Goal: Information Seeking & Learning: Find contact information

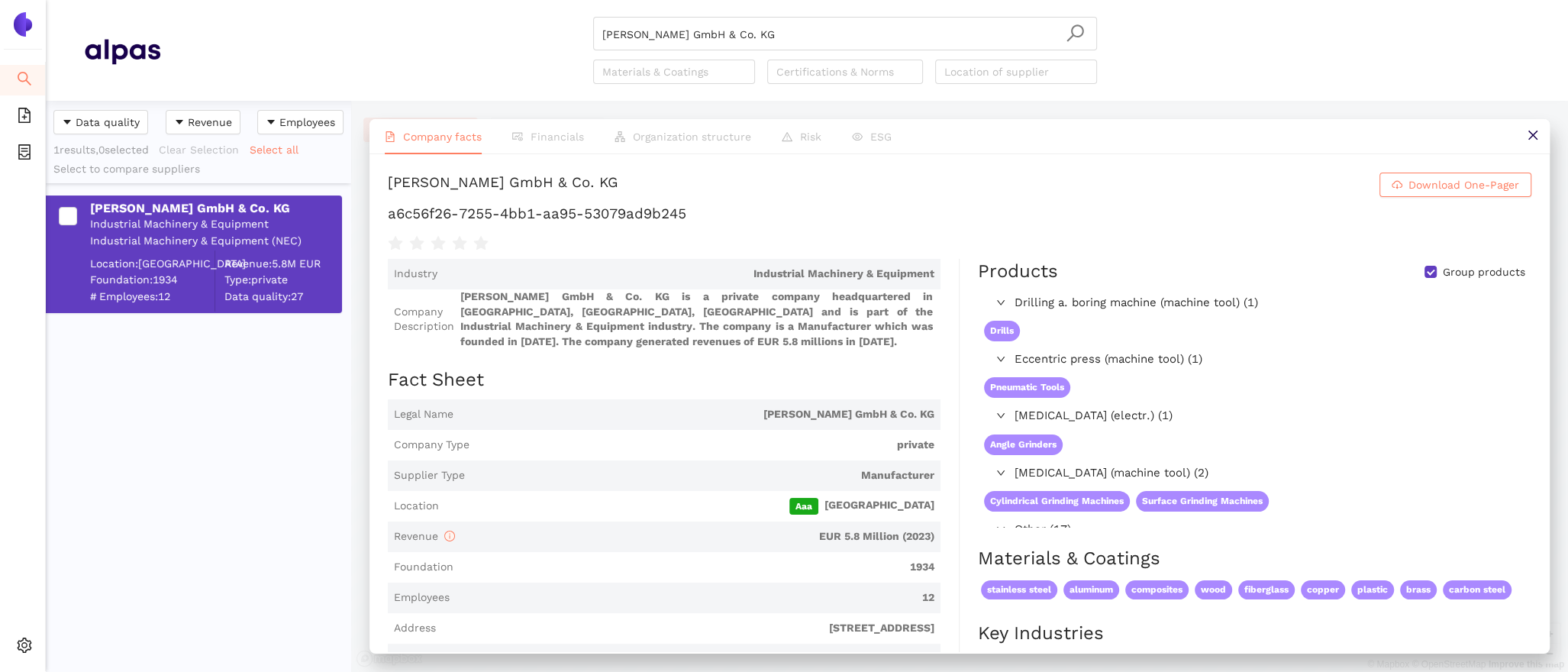
scroll to position [571, 305]
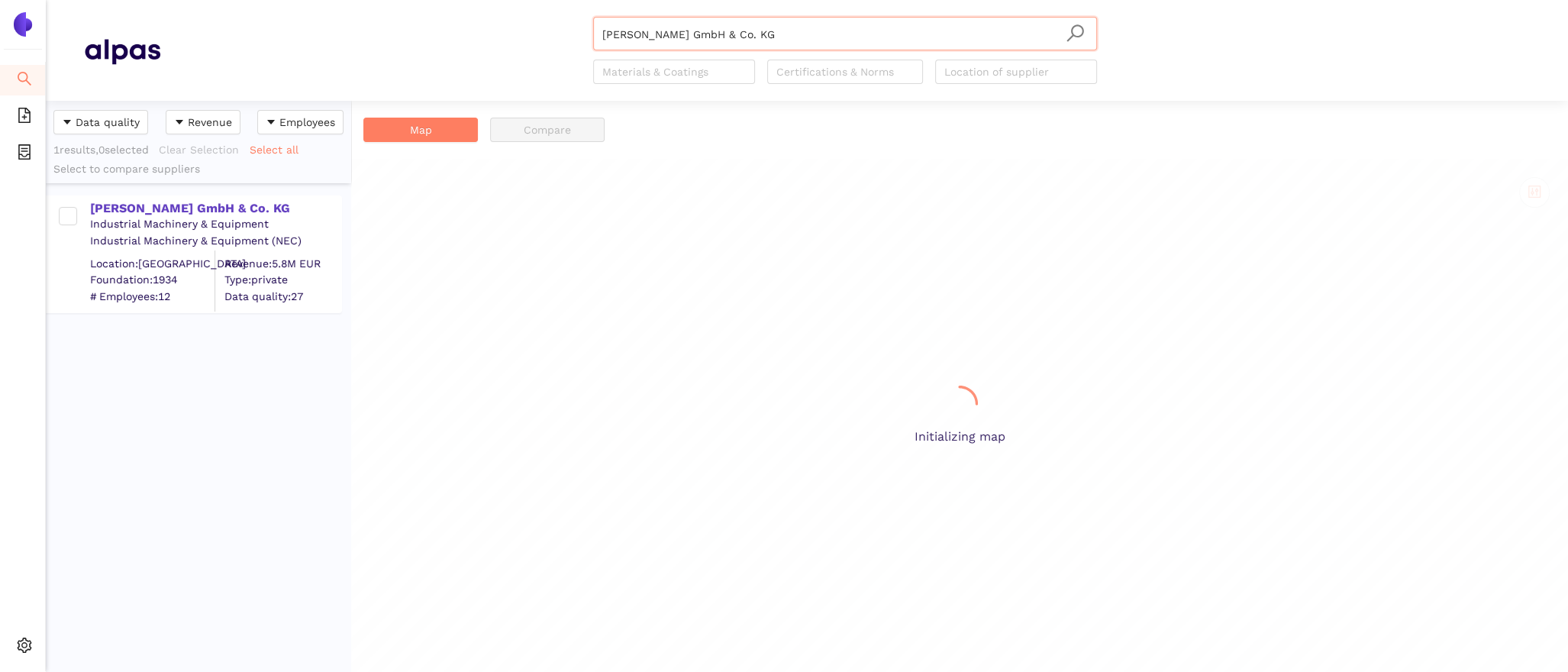
scroll to position [571, 305]
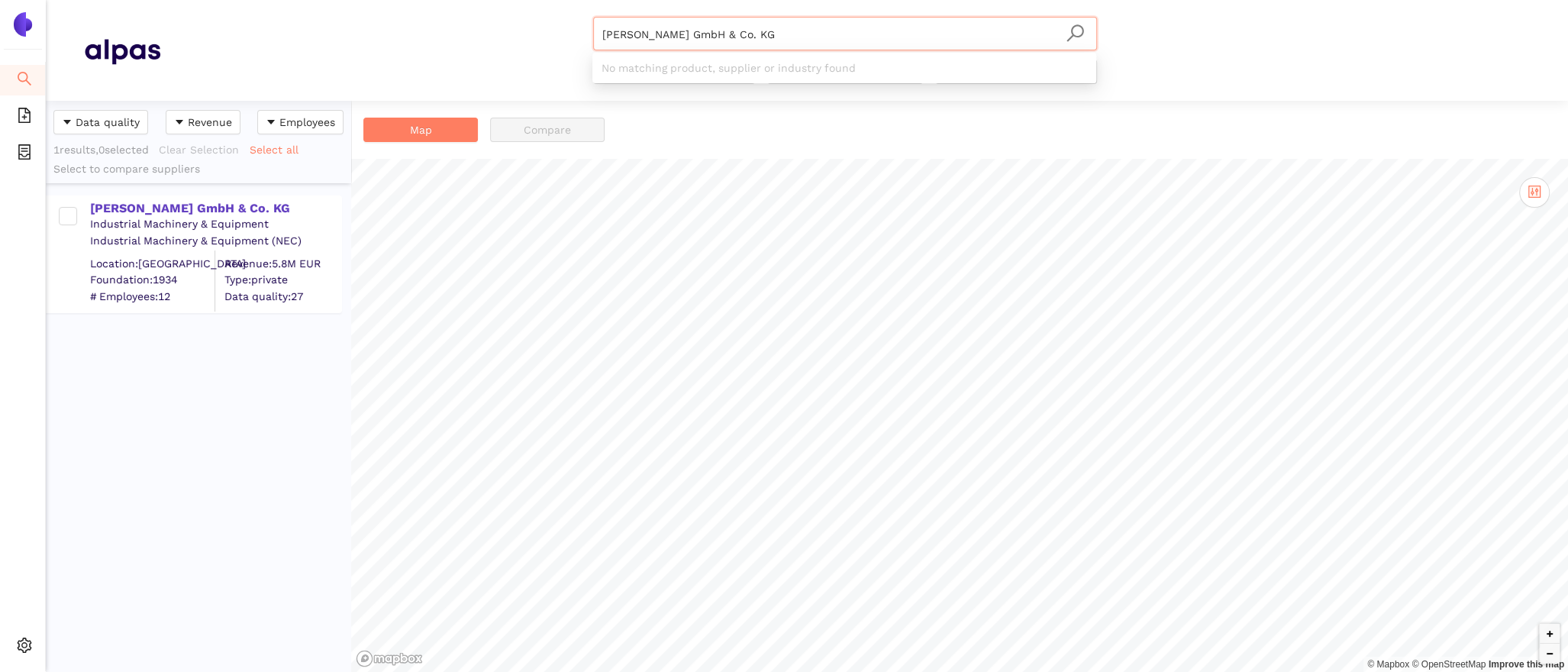
drag, startPoint x: 812, startPoint y: 42, endPoint x: 530, endPoint y: 34, distance: 282.1
click at [532, 34] on div "[PERSON_NAME] GmbH & Co. KG Materials & Coatings Certifications & Norms Locatio…" at bounding box center [845, 50] width 1370 height 67
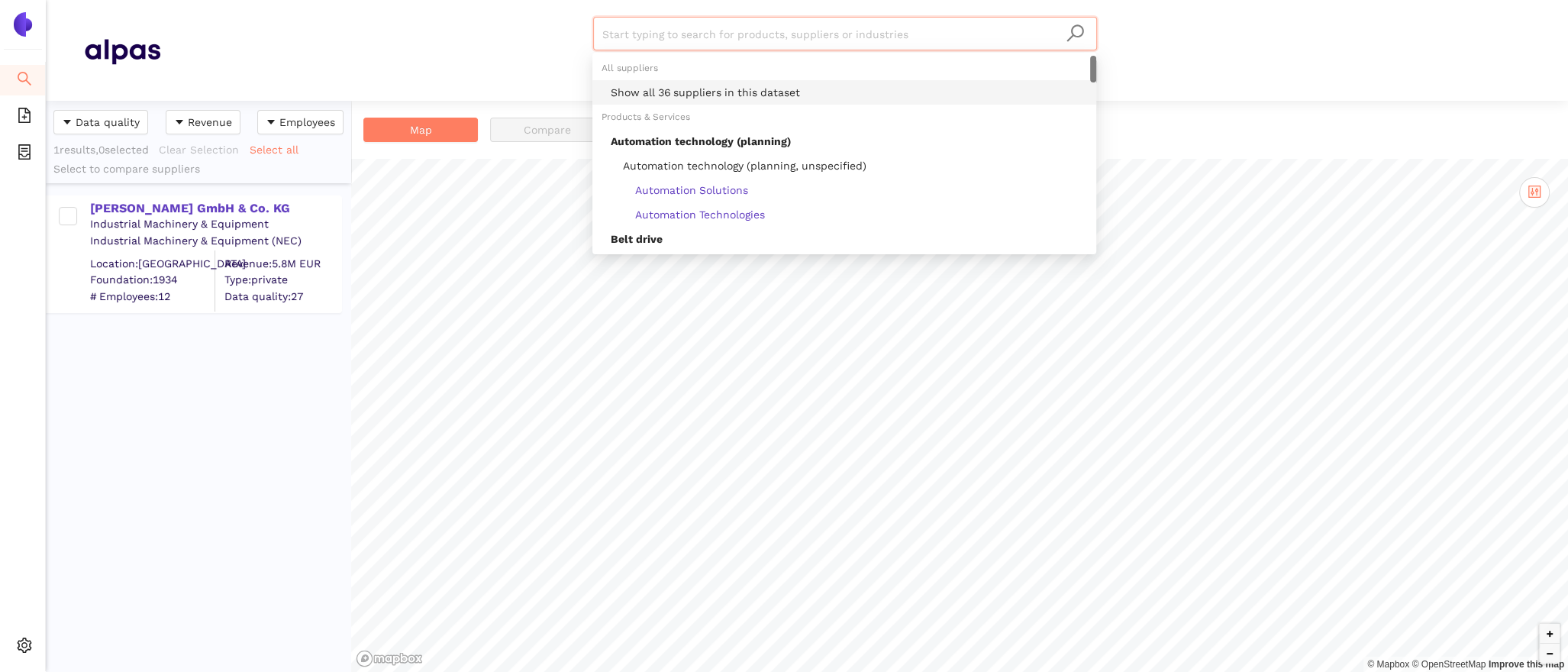
click at [687, 101] on div "Show all 36 suppliers in this dataset" at bounding box center [844, 92] width 504 height 24
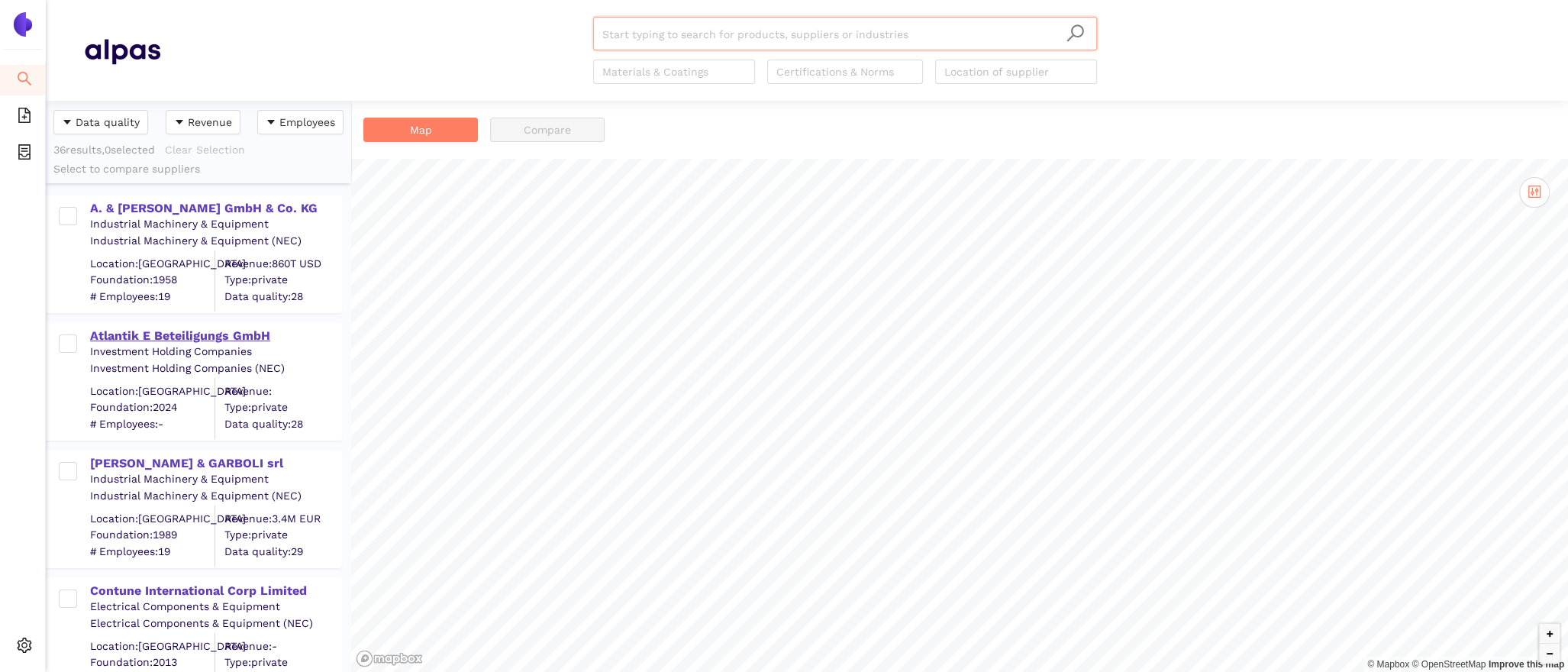
click at [181, 336] on div "Atlantik E Beteiligungs GmbH" at bounding box center [215, 336] width 250 height 17
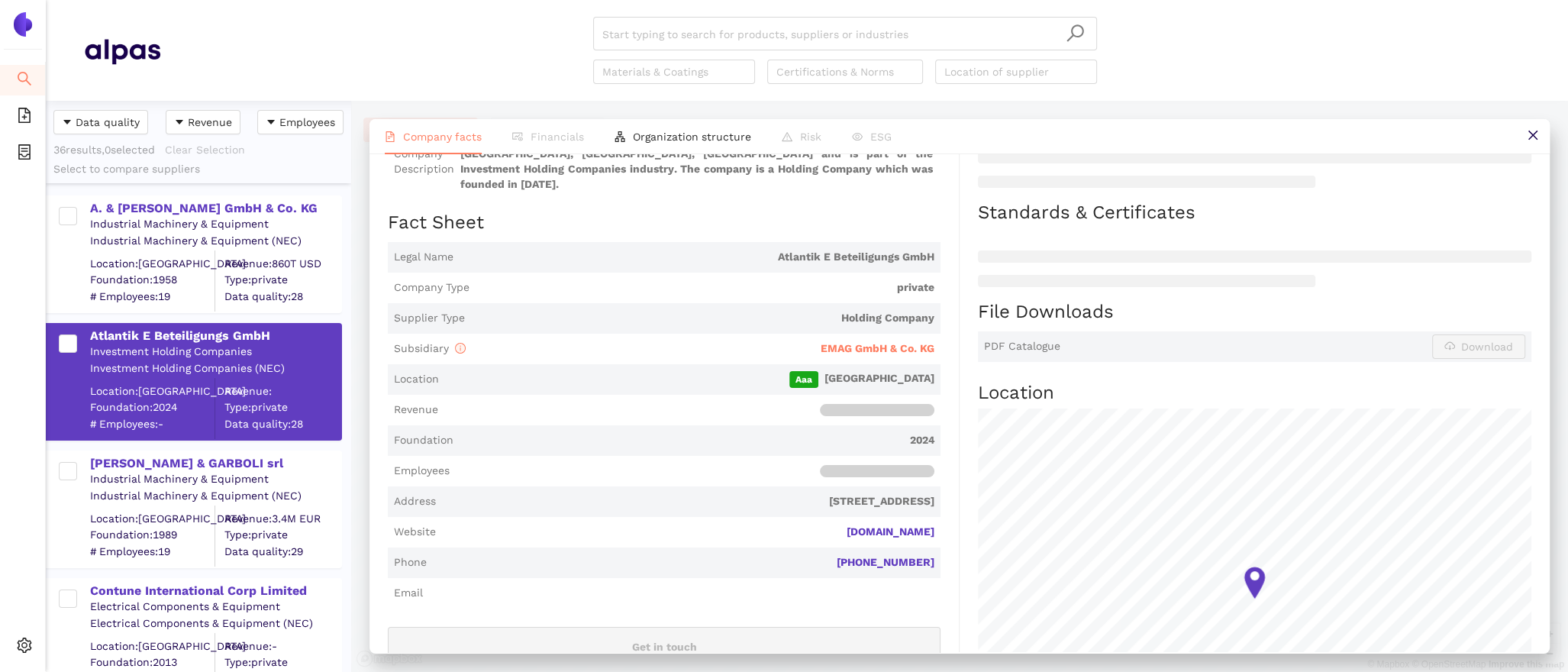
scroll to position [196, 0]
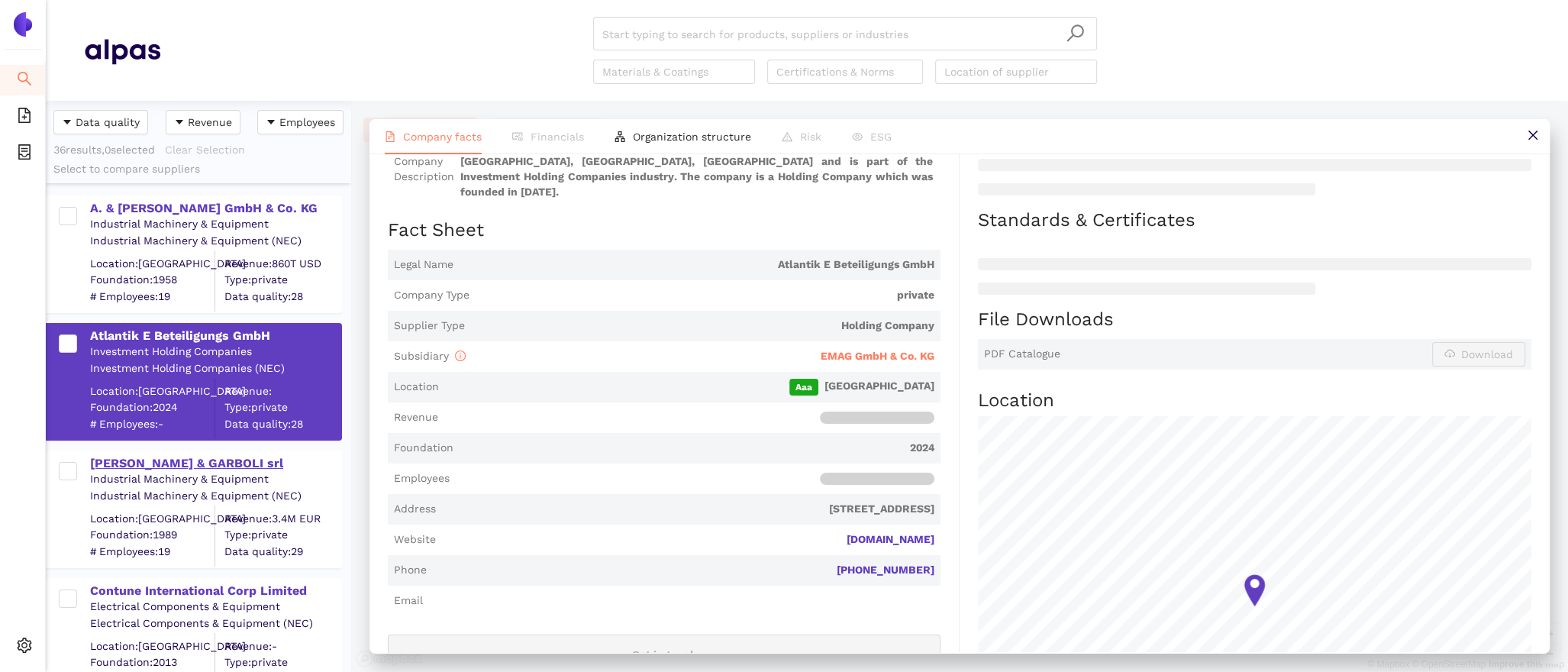
click at [214, 460] on div "BRUSA & GARBOLI srl" at bounding box center [215, 463] width 250 height 17
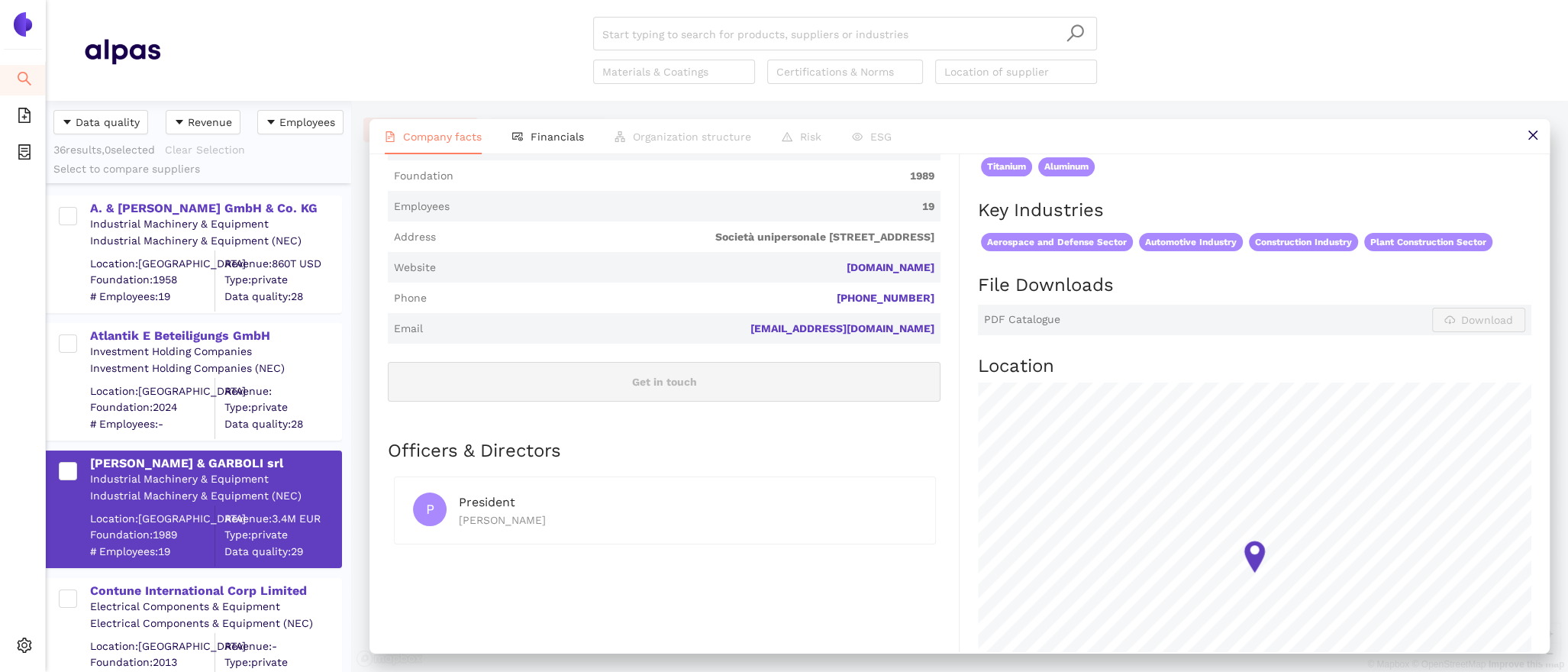
scroll to position [475, 0]
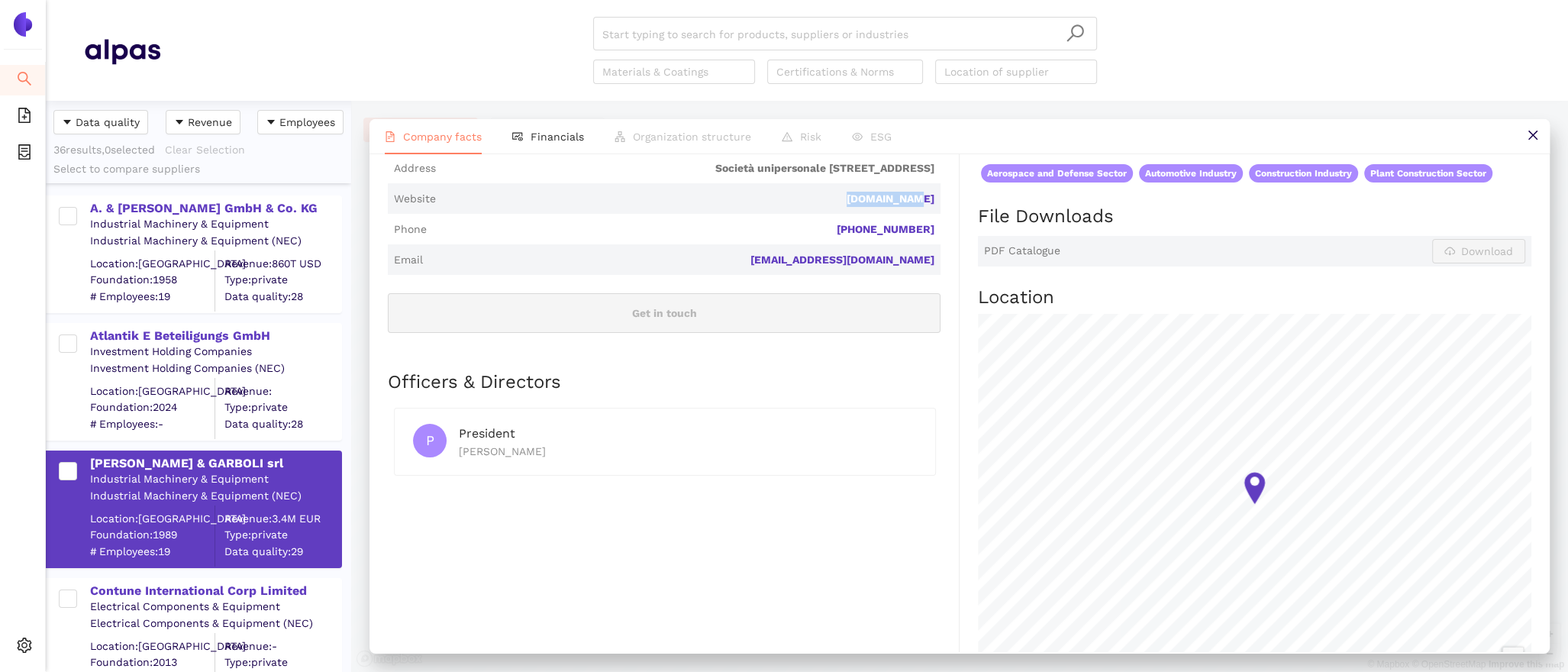
drag, startPoint x: 946, startPoint y: 187, endPoint x: 869, endPoint y: 187, distance: 77.0
click at [869, 187] on div "Industry Industrial Machinery & Equipment Company Description BRUSA & GARBOLI s…" at bounding box center [673, 426] width 572 height 1286
copy link "garboli.com"
click at [215, 587] on div "Contune International Corp Limited" at bounding box center [215, 591] width 250 height 17
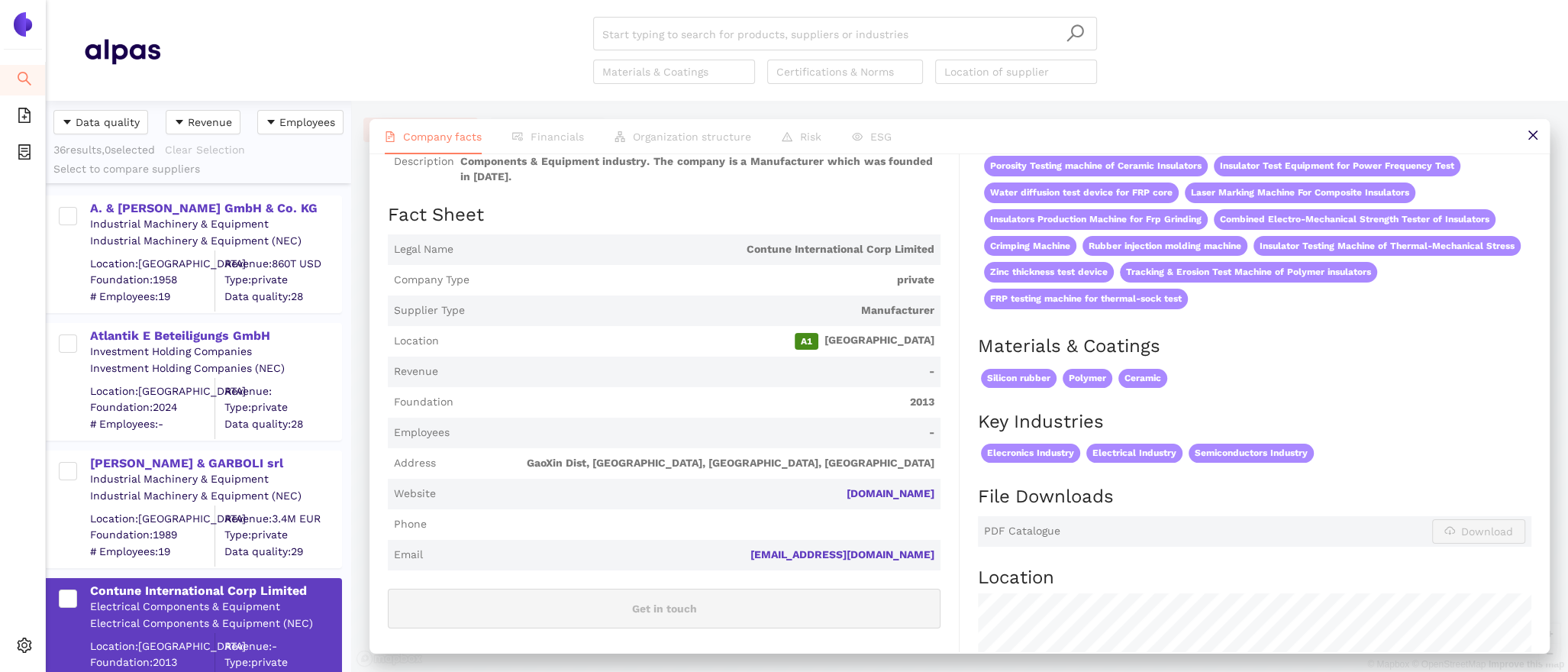
scroll to position [430, 0]
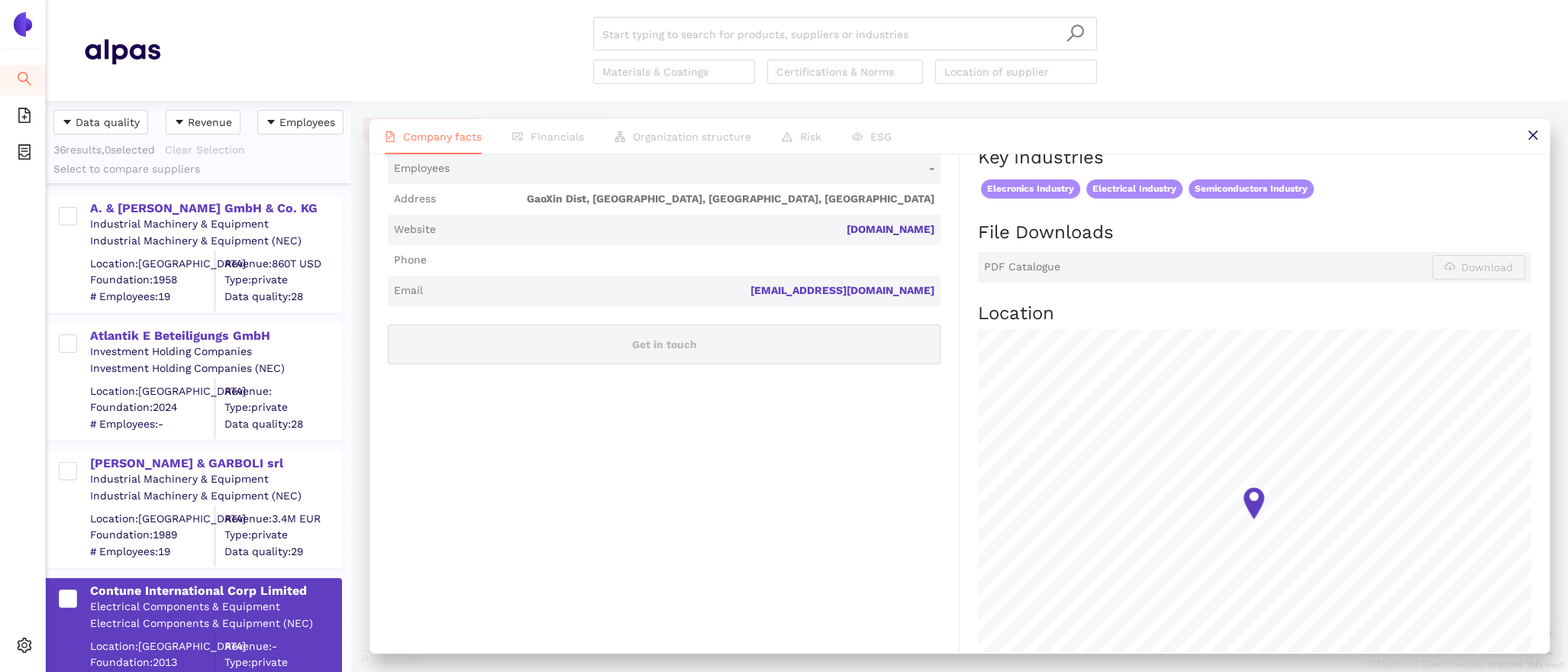
drag, startPoint x: 943, startPoint y: 218, endPoint x: 841, endPoint y: 213, distance: 102.1
click at [841, 215] on div "Industry Electrical Components & Equipment Company Description Contune Internat…" at bounding box center [673, 457] width 572 height 1256
copy link "contune-intl.com"
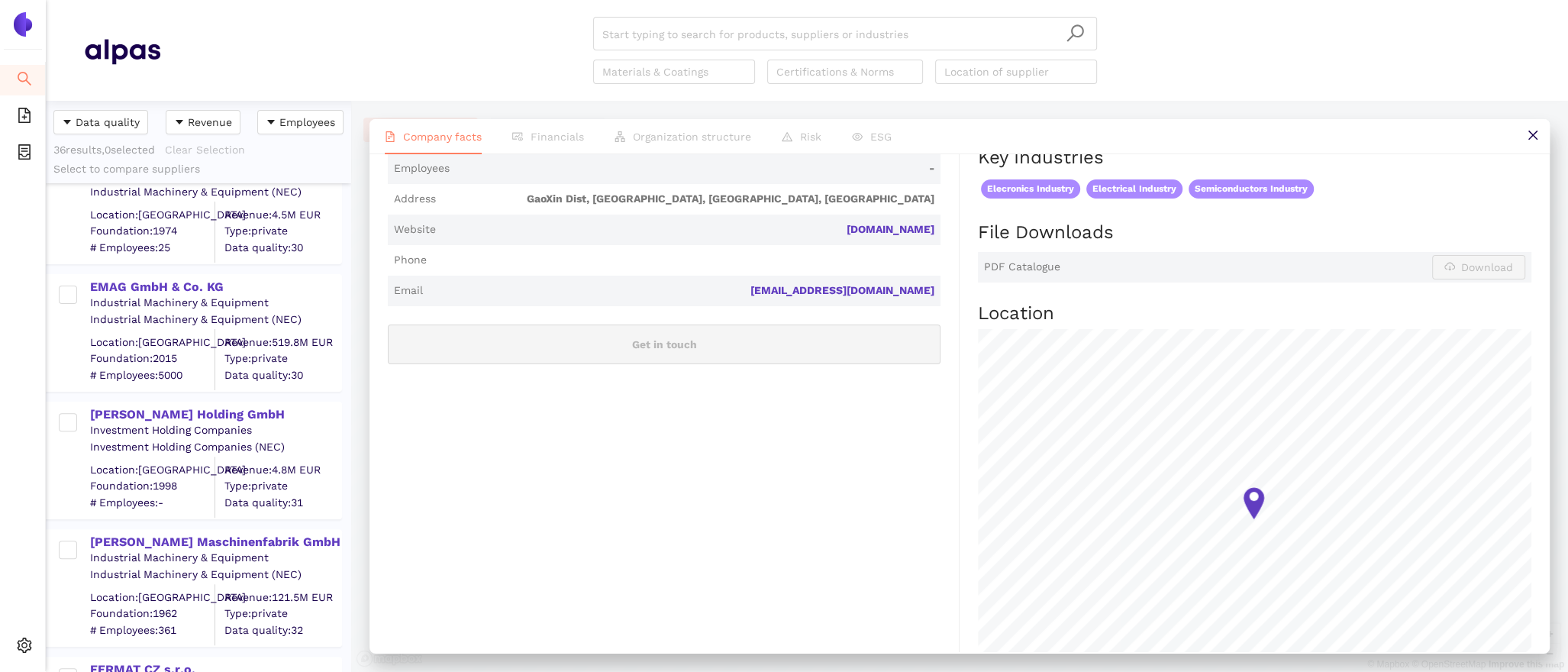
scroll to position [401, 0]
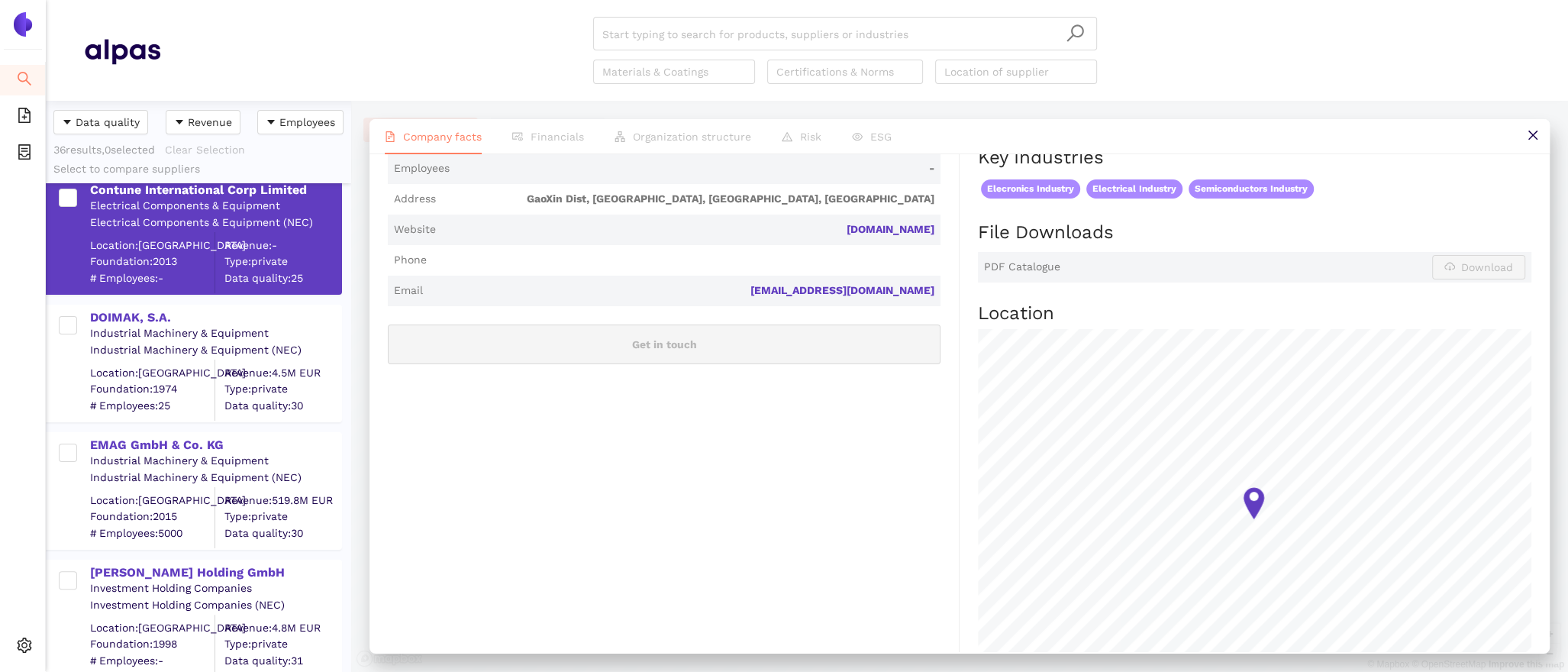
click at [126, 303] on div "DOIMAK, S.A. Industrial Machinery & Equipment Industrial Machinery & Equipment …" at bounding box center [198, 356] width 305 height 127
click at [130, 312] on div "DOIMAK, S.A." at bounding box center [215, 317] width 250 height 17
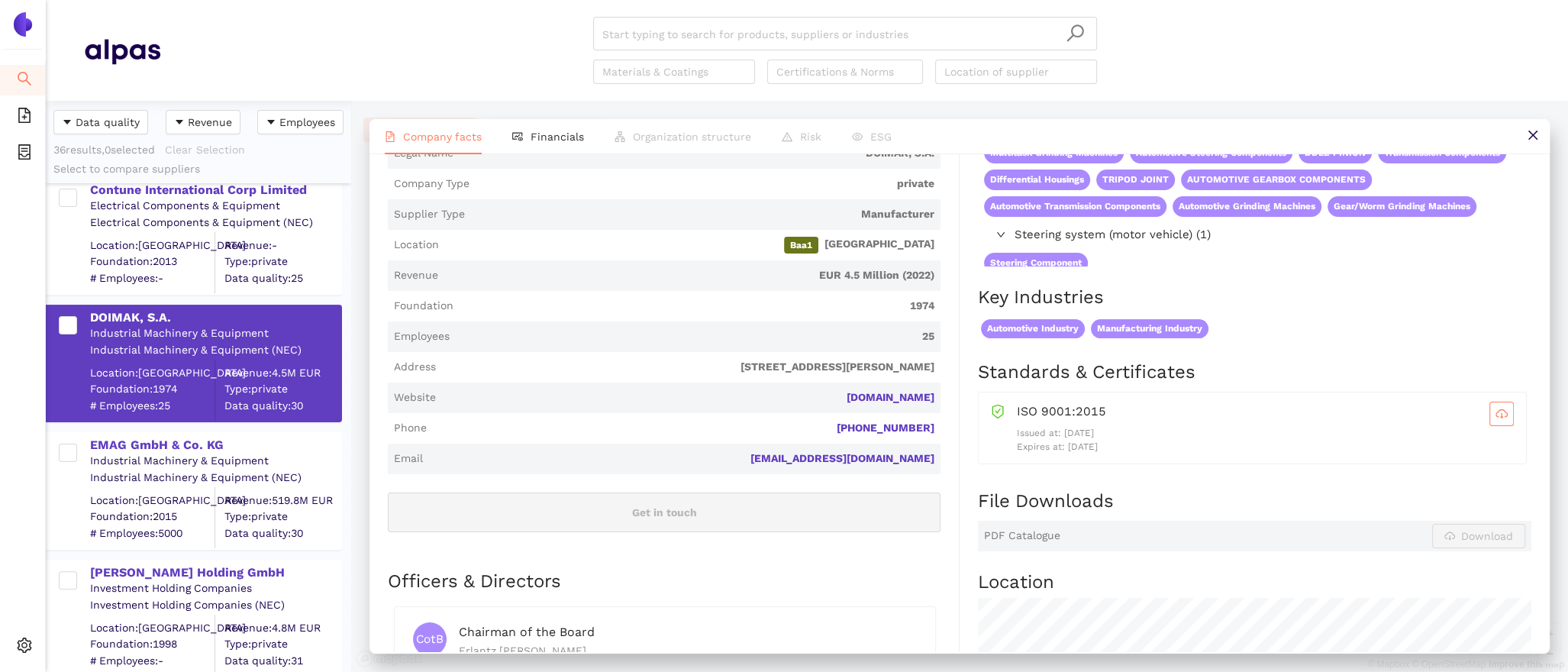
scroll to position [256, 0]
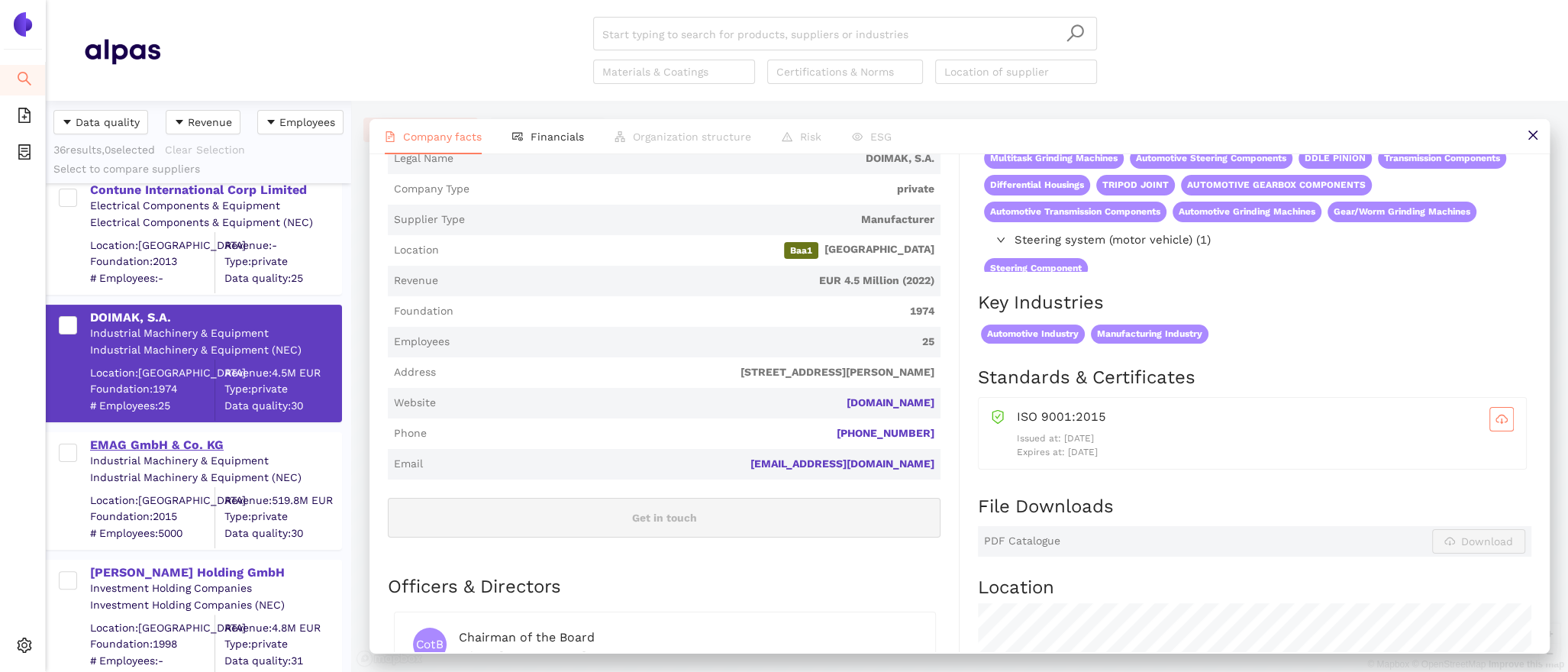
click at [188, 449] on div "EMAG GmbH & Co. KG" at bounding box center [215, 445] width 250 height 17
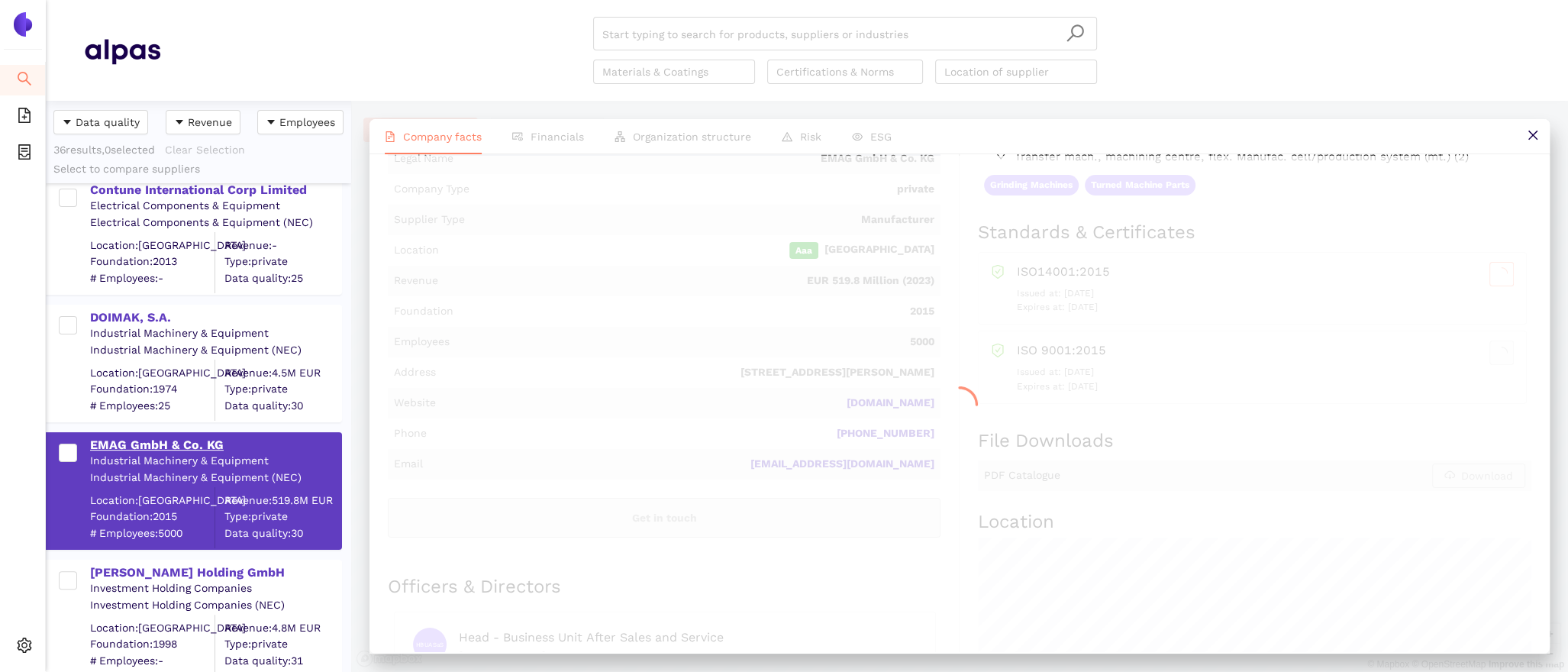
scroll to position [0, 0]
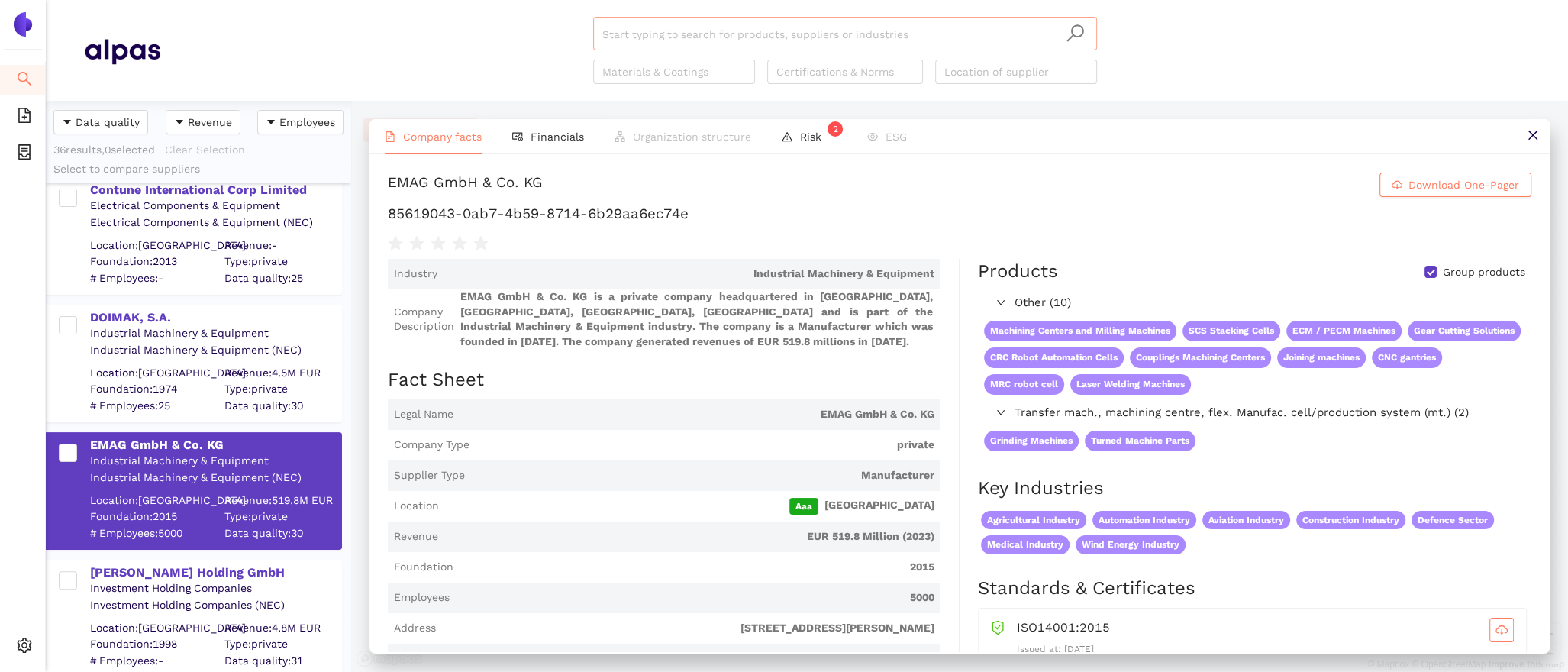
click at [646, 29] on input "search" at bounding box center [845, 34] width 486 height 34
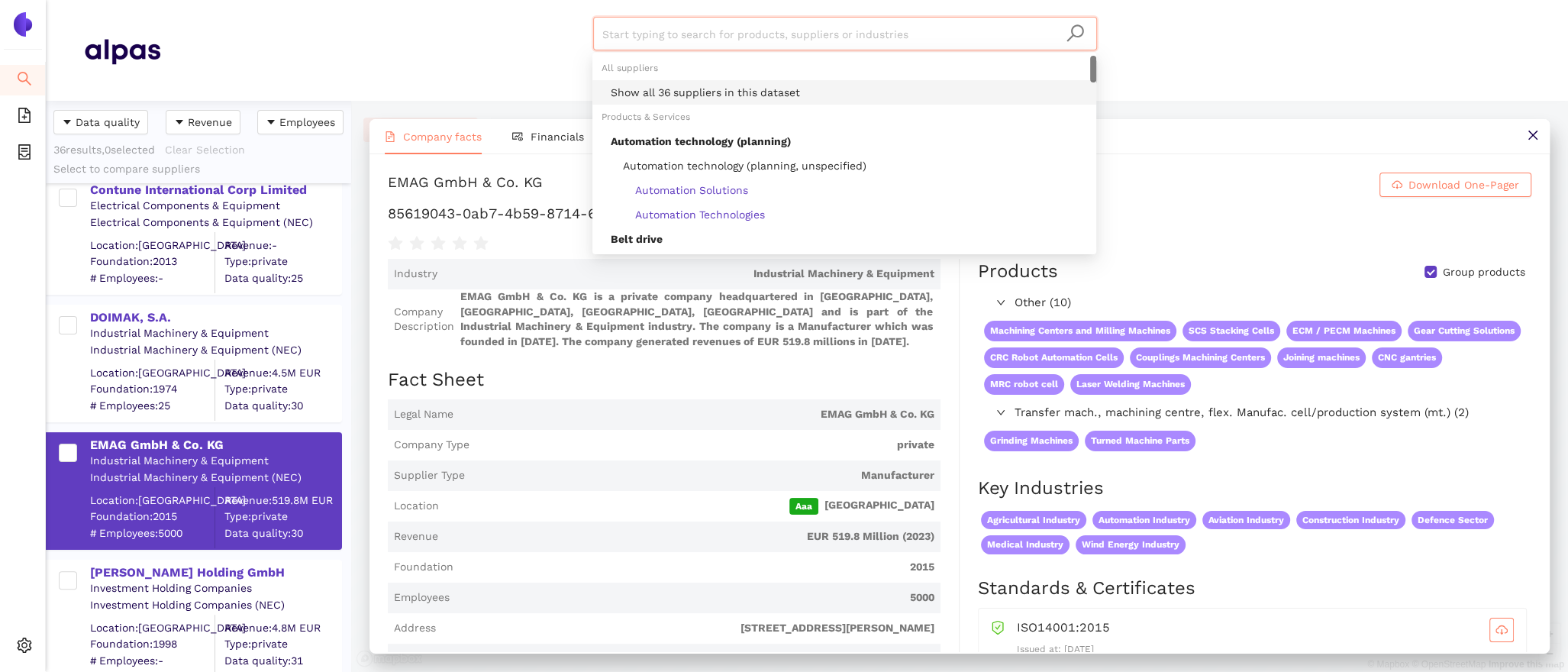
paste input "[PERSON_NAME] & [PERSON_NAME] GmbH & Co. KG"
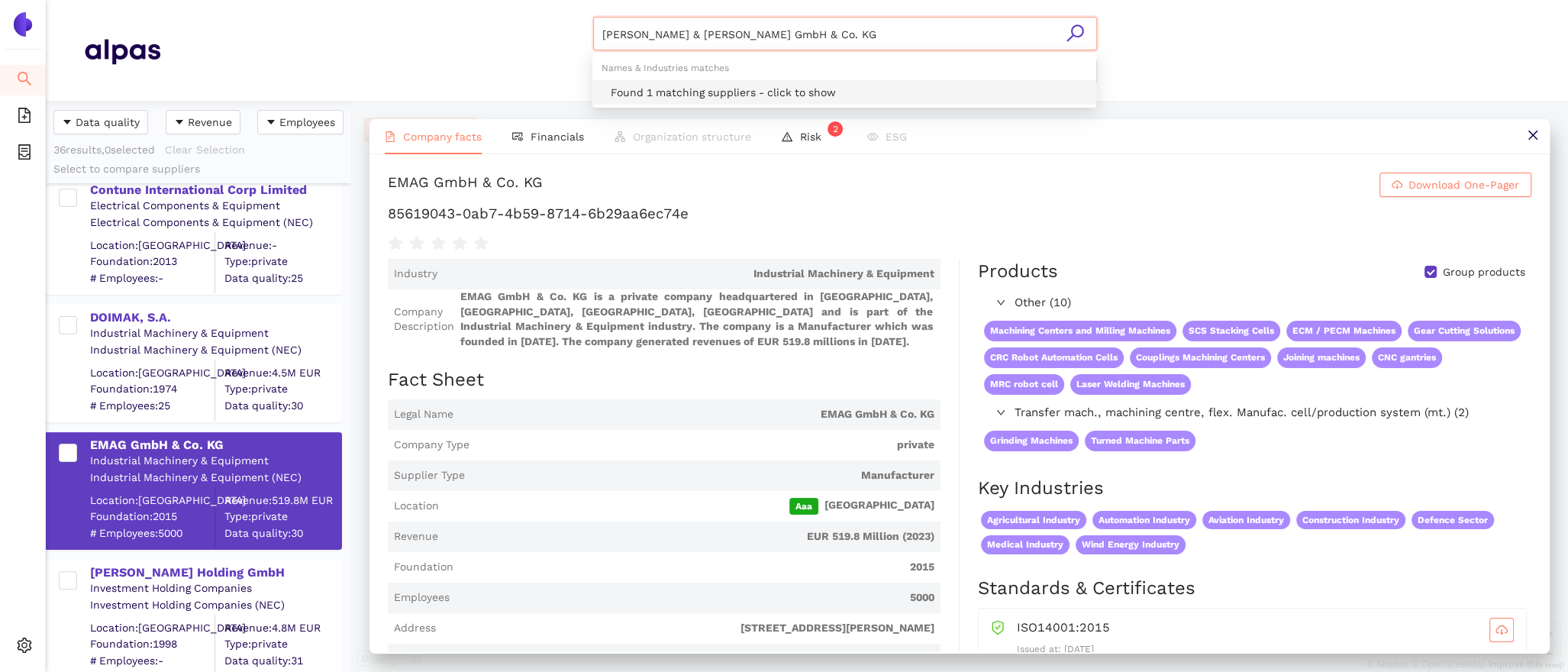
click at [694, 94] on div "Found 1 matching suppliers - click to show" at bounding box center [849, 92] width 477 height 17
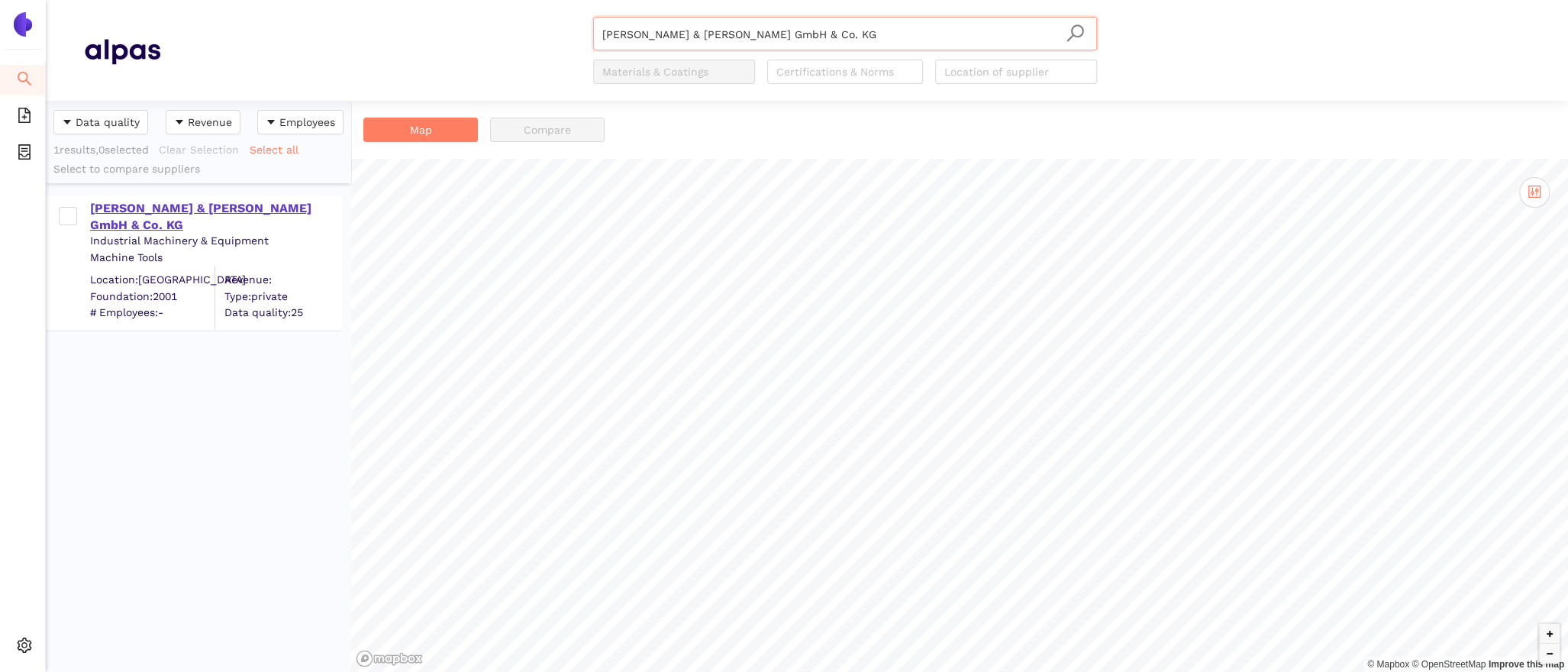
click at [252, 206] on div "[PERSON_NAME] & [PERSON_NAME] GmbH & Co. KG" at bounding box center [215, 217] width 250 height 35
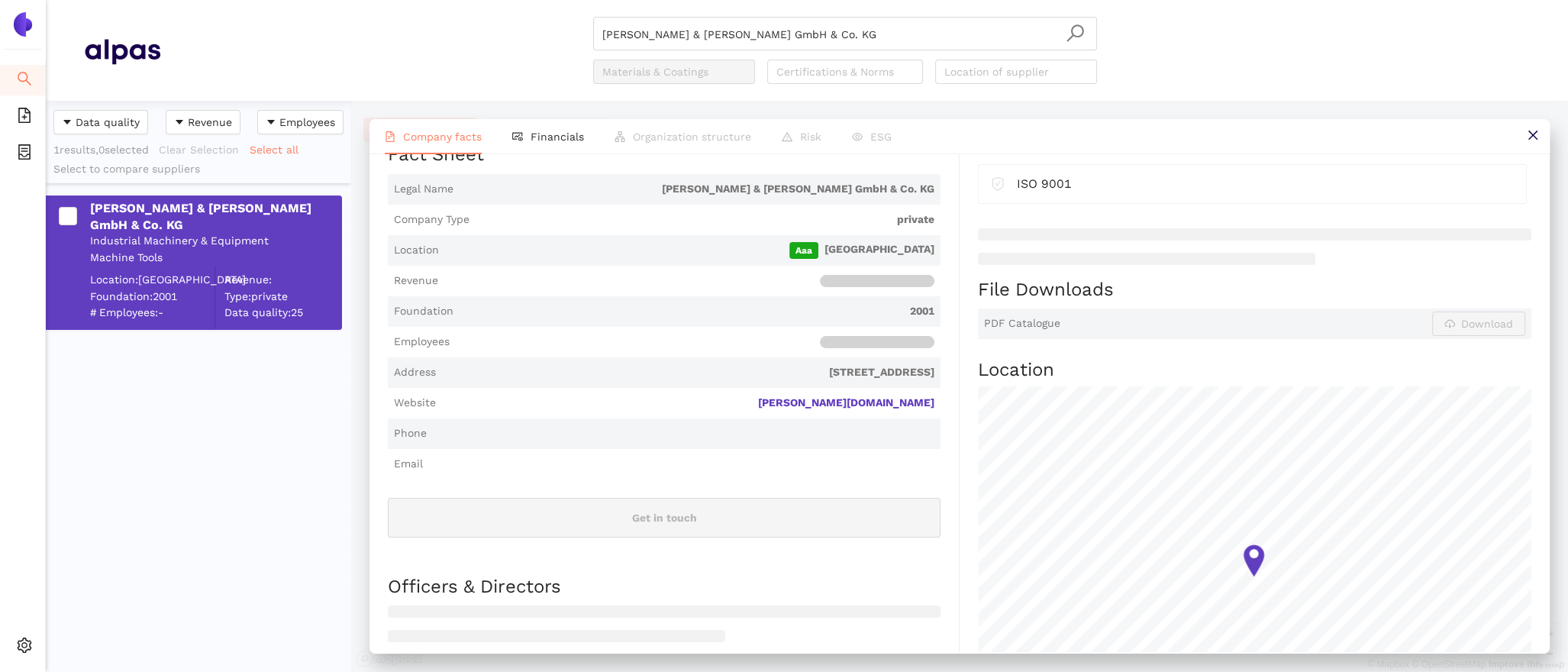
scroll to position [290, 0]
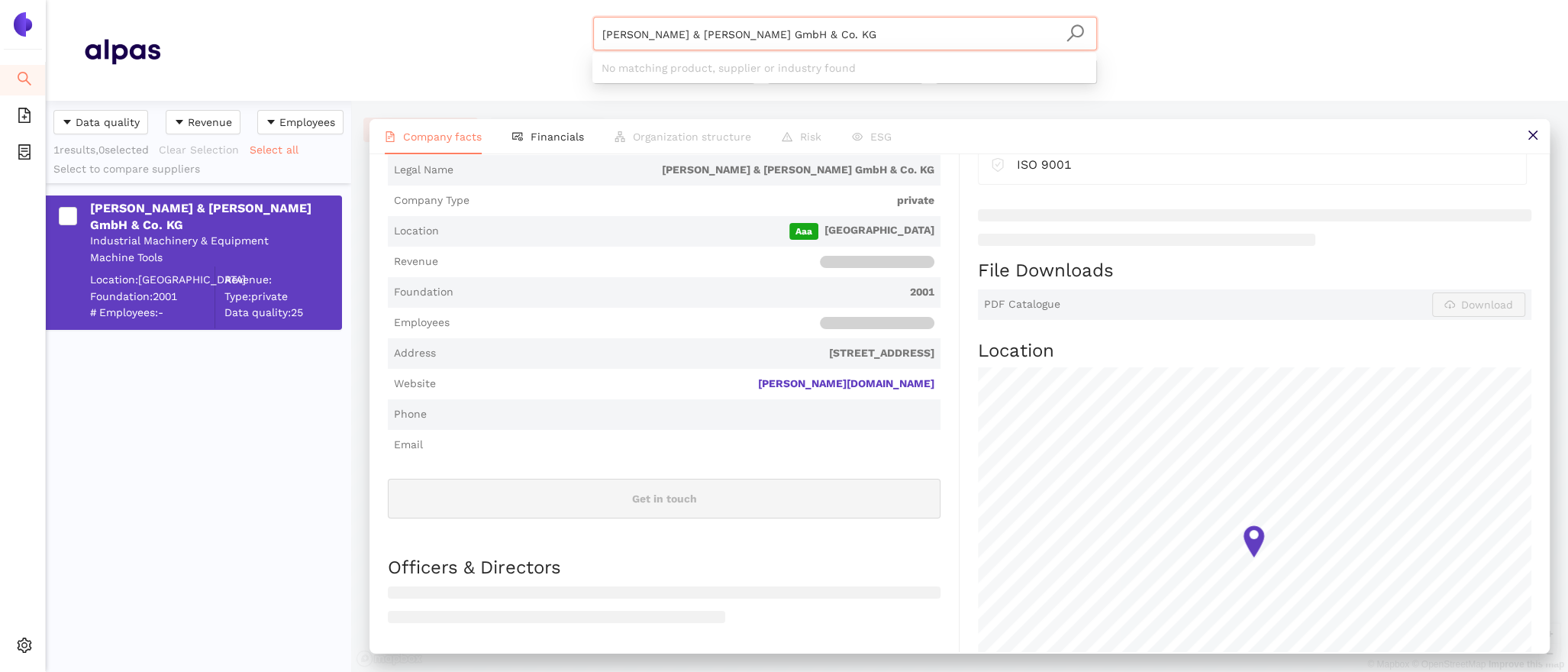
drag, startPoint x: 787, startPoint y: 39, endPoint x: 531, endPoint y: -15, distance: 261.6
click at [531, 0] on html "Search eSourcing Templates eSourcing Projects Settings Grauer & Karsten GmbH & …" at bounding box center [784, 336] width 1568 height 672
paste input "Rettificatrici [PERSON_NAME] S.p.a."
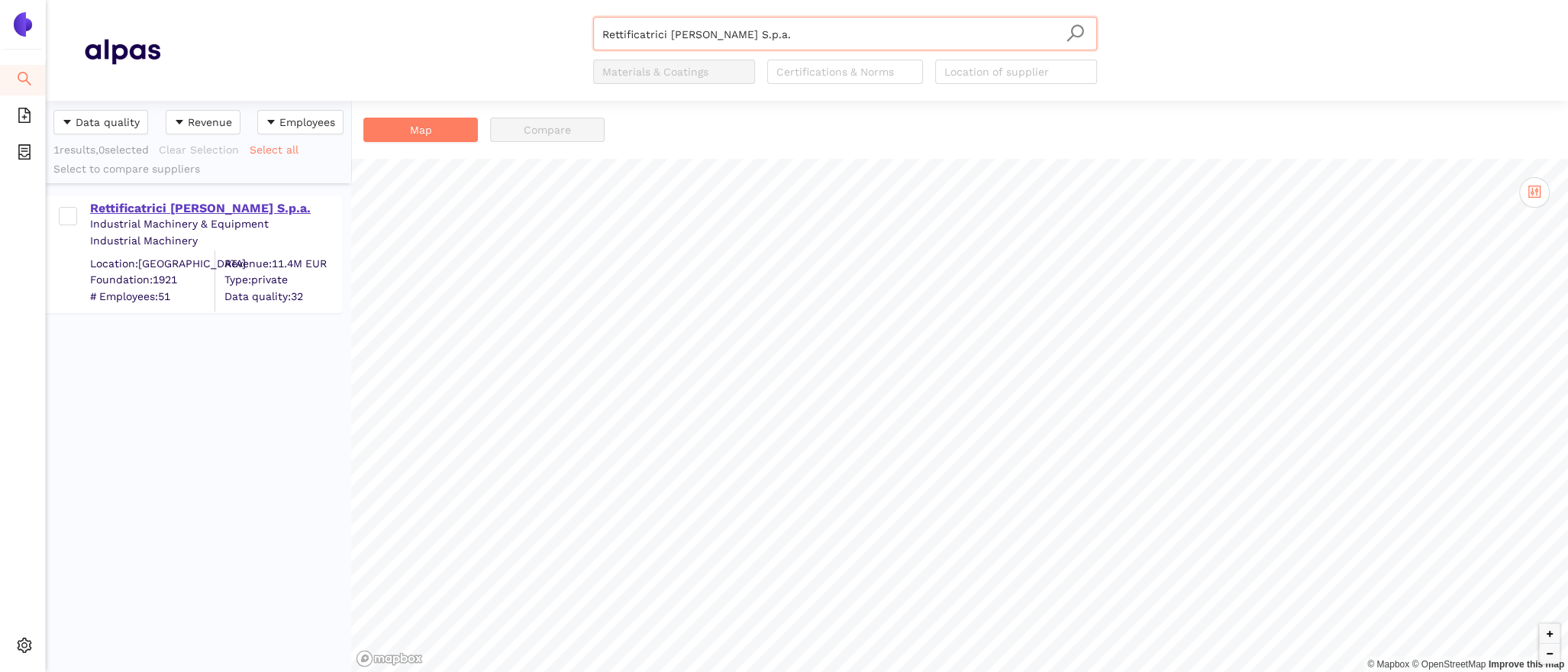
type input "Rettificatrici [PERSON_NAME] S.p.a."
click at [247, 204] on div "Rettificatrici [PERSON_NAME] S.p.a." at bounding box center [215, 208] width 250 height 17
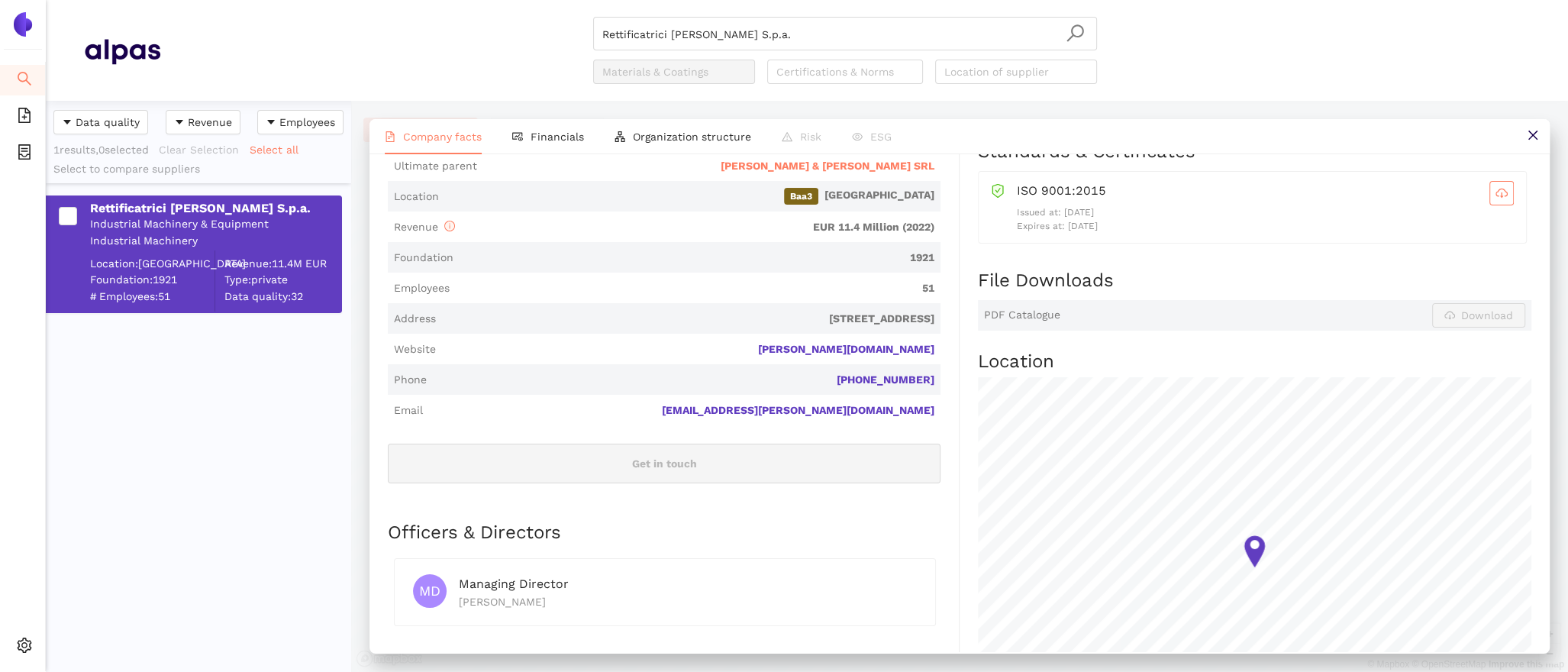
scroll to position [388, 0]
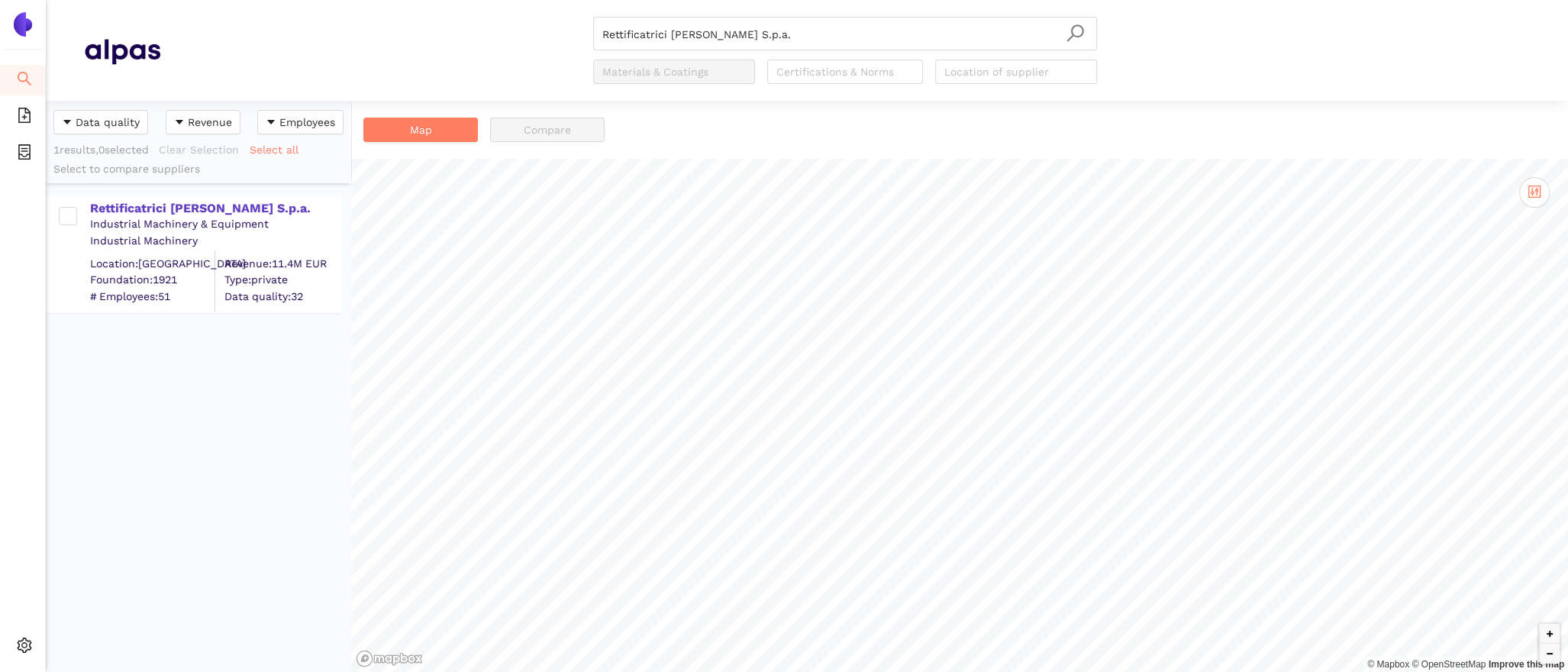
scroll to position [571, 305]
drag, startPoint x: 794, startPoint y: 42, endPoint x: 502, endPoint y: -6, distance: 295.9
click at [502, 0] on html "Search eSourcing Templates eSourcing Projects Settings Rettificatrici [PERSON_N…" at bounding box center [784, 336] width 1568 height 672
paste input "[PERSON_NAME] & [PERSON_NAME] GmbH & Co. KG"
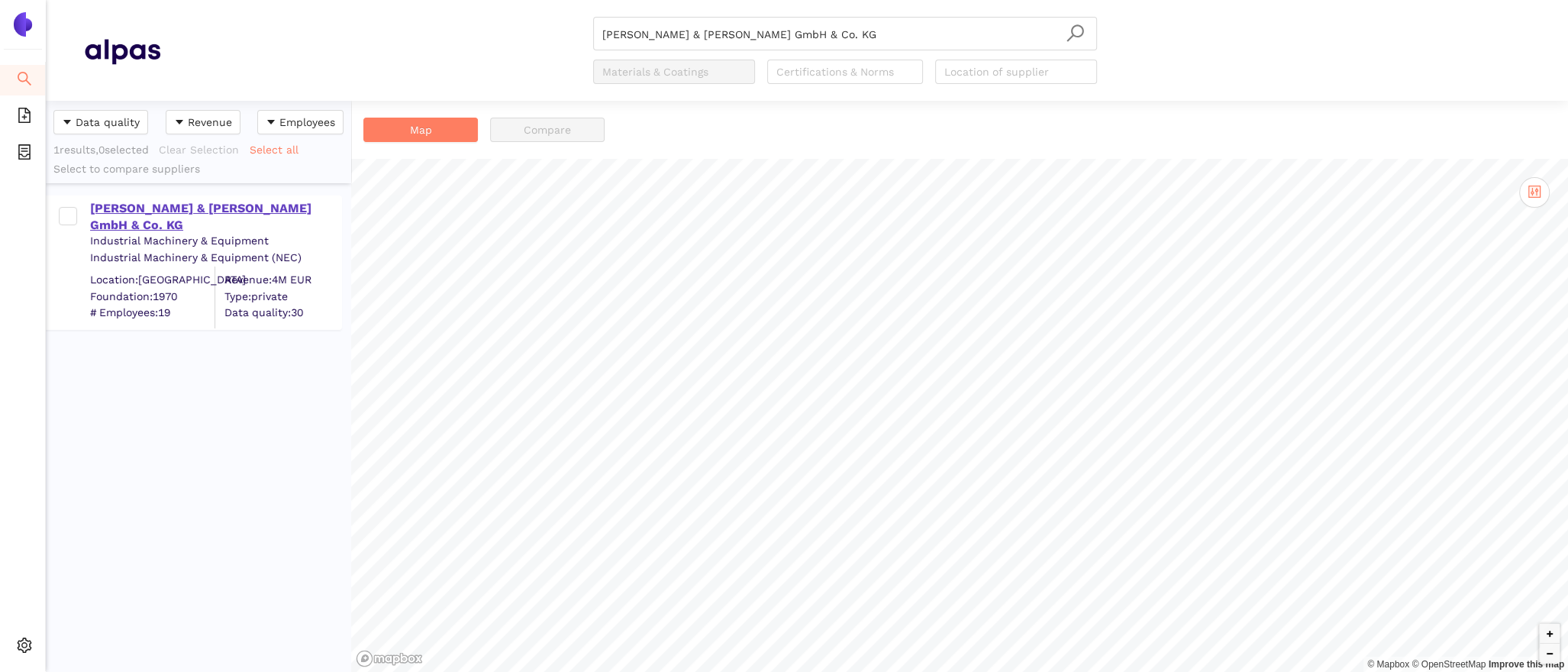
click at [159, 201] on div "[PERSON_NAME] & [PERSON_NAME] GmbH & Co. KG" at bounding box center [215, 217] width 250 height 35
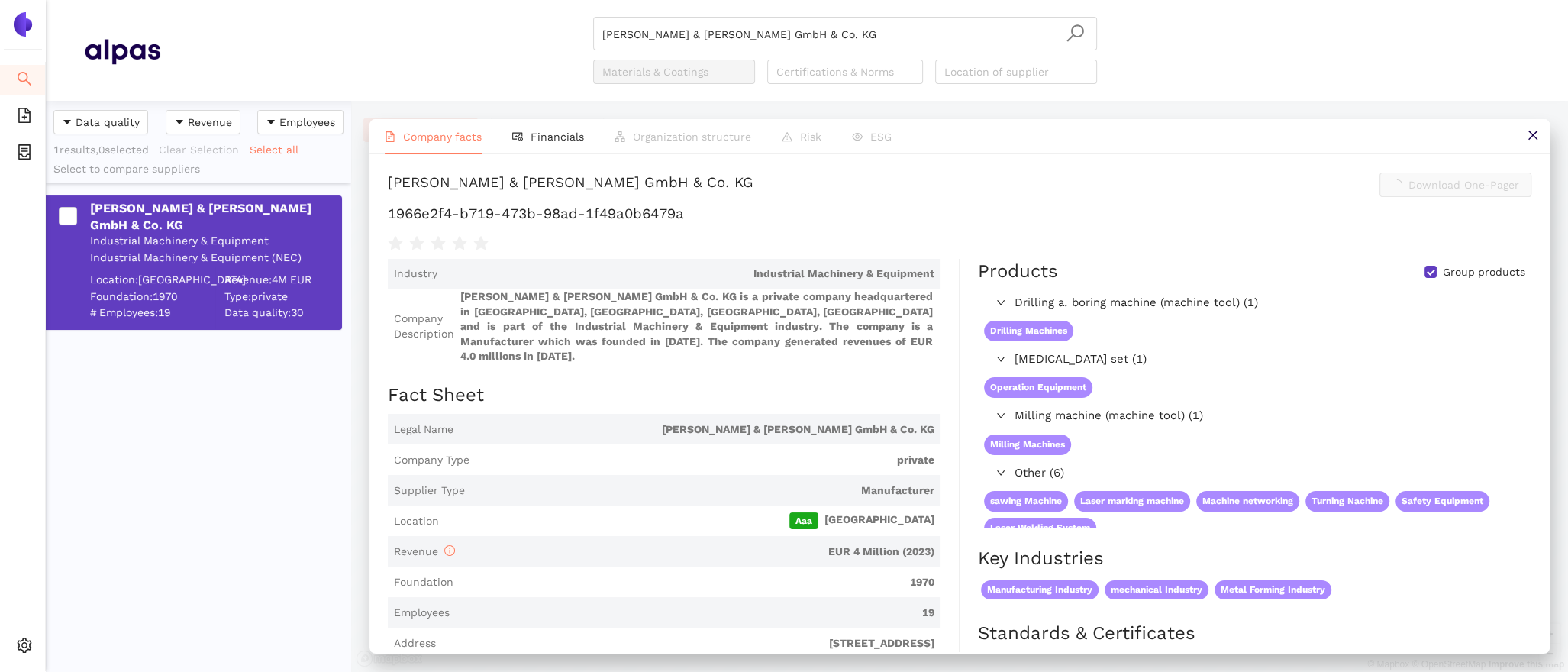
scroll to position [329, 0]
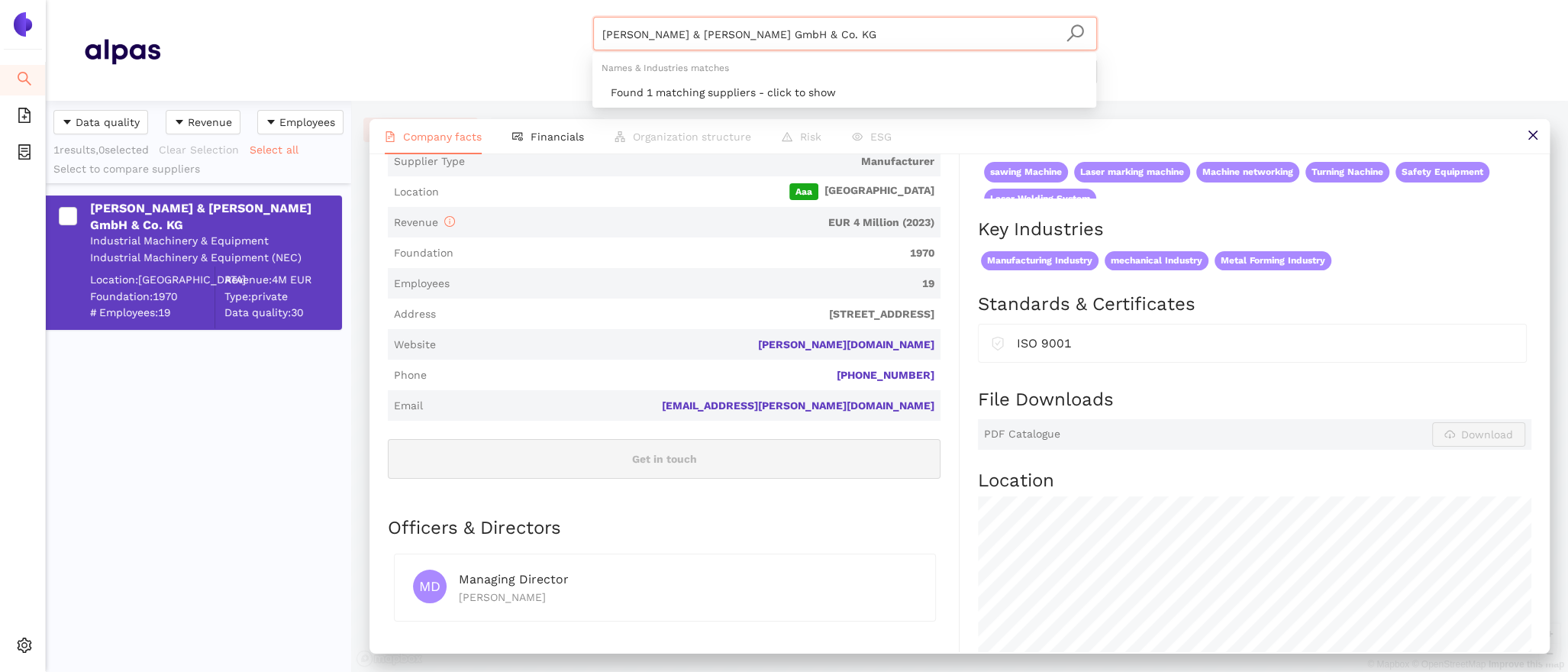
drag, startPoint x: 786, startPoint y: 31, endPoint x: 525, endPoint y: 13, distance: 261.6
click at [530, 13] on header "[PERSON_NAME] & [PERSON_NAME] GmbH & Co. KG Materials & Coatings Certifications…" at bounding box center [807, 50] width 1522 height 101
paste input "FERMAT CZ s.r.o."
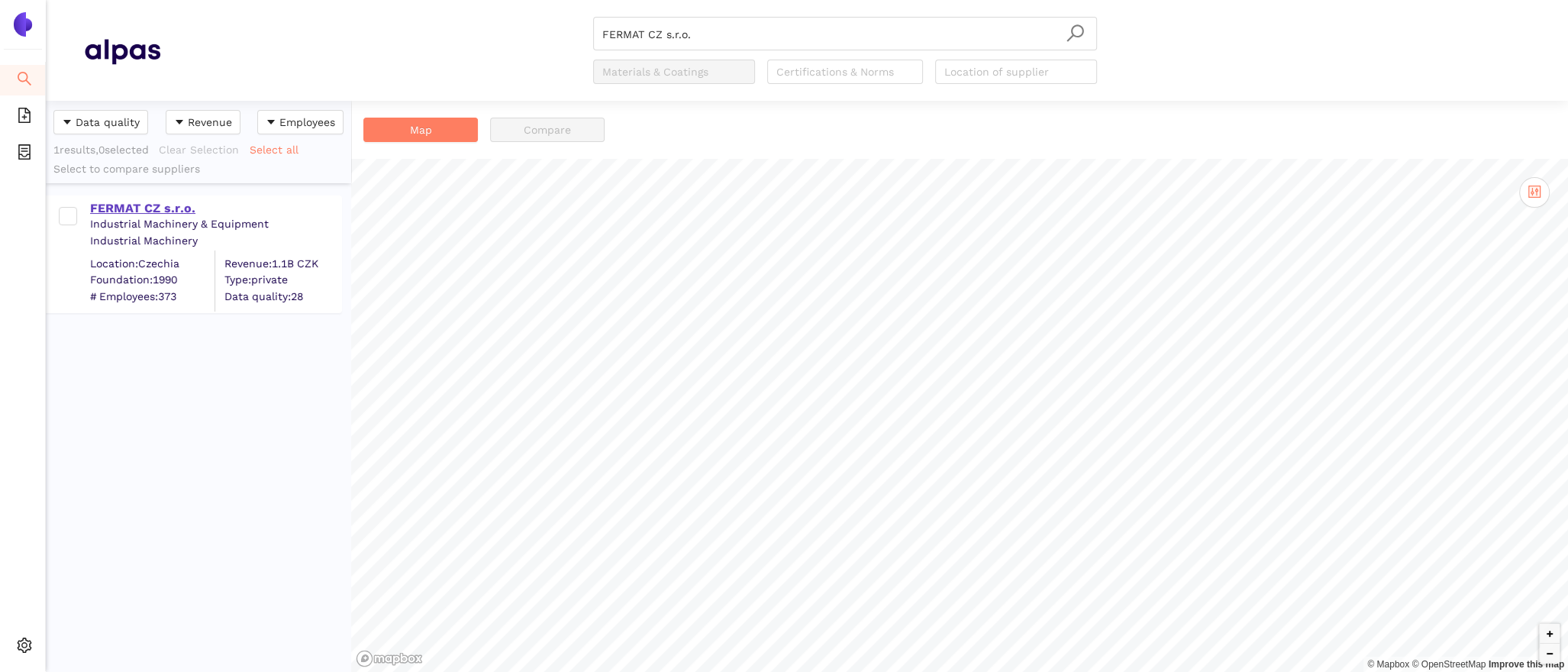
click at [117, 207] on div "FERMAT CZ s.r.o." at bounding box center [215, 208] width 250 height 17
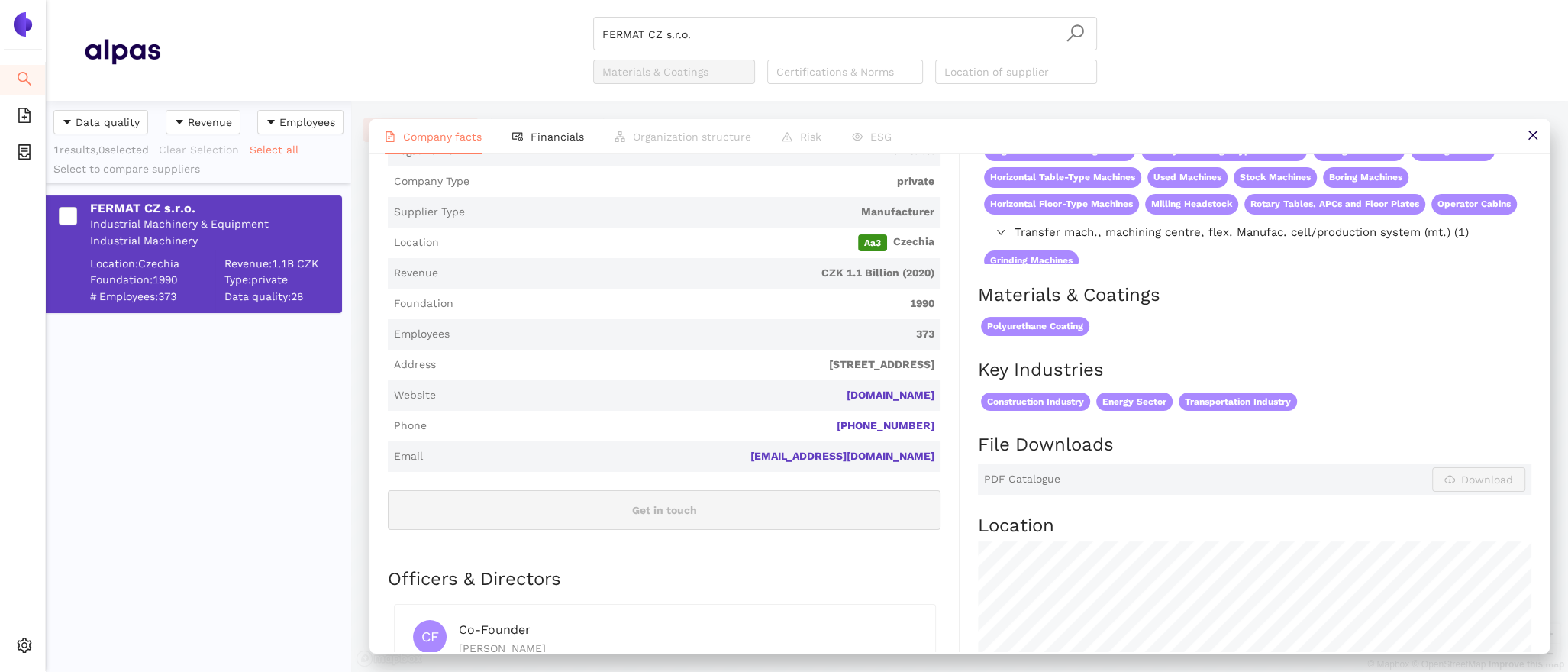
scroll to position [355, 0]
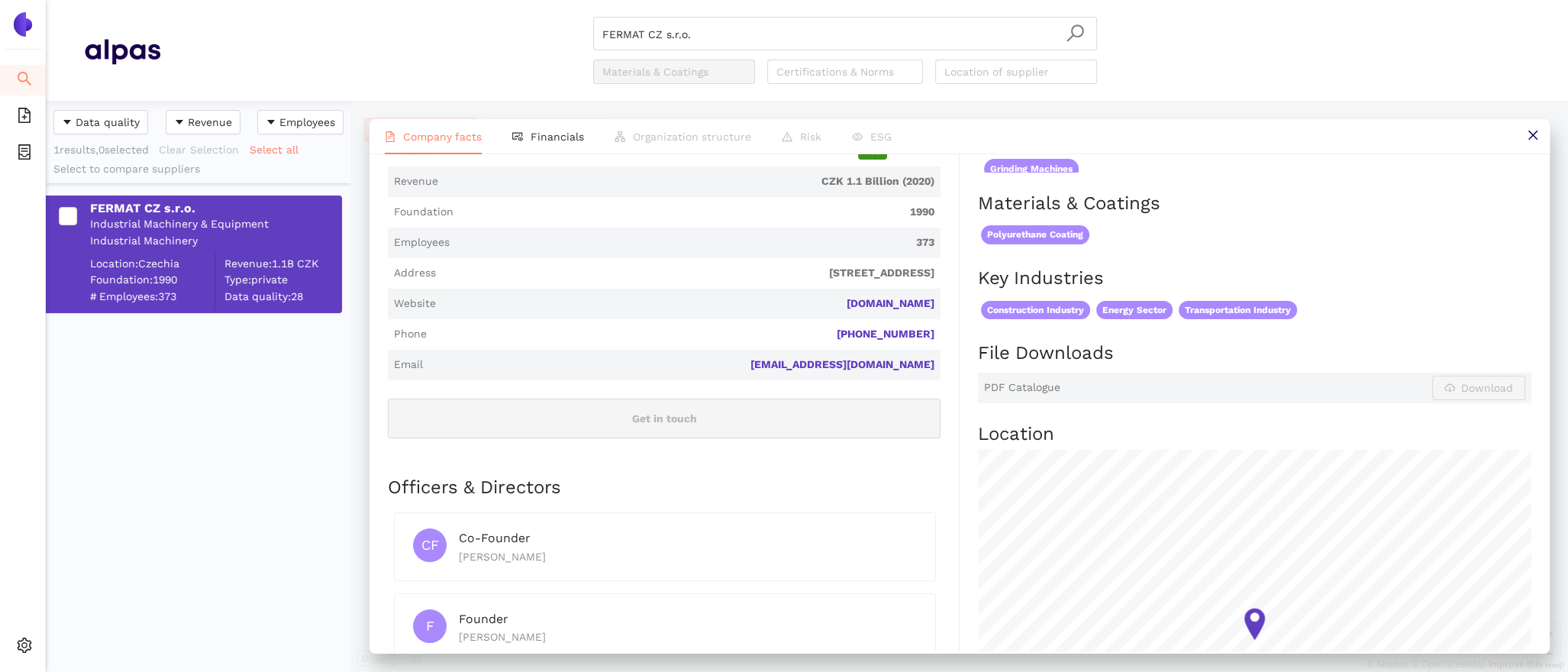
drag, startPoint x: 933, startPoint y: 308, endPoint x: 812, endPoint y: 302, distance: 121.1
click at [812, 302] on span "[DOMAIN_NAME]" at bounding box center [688, 304] width 492 height 15
drag, startPoint x: 940, startPoint y: 297, endPoint x: 794, endPoint y: 301, distance: 146.1
click at [794, 301] on span "Website [DOMAIN_NAME]" at bounding box center [664, 304] width 553 height 31
copy link "[DOMAIN_NAME]"
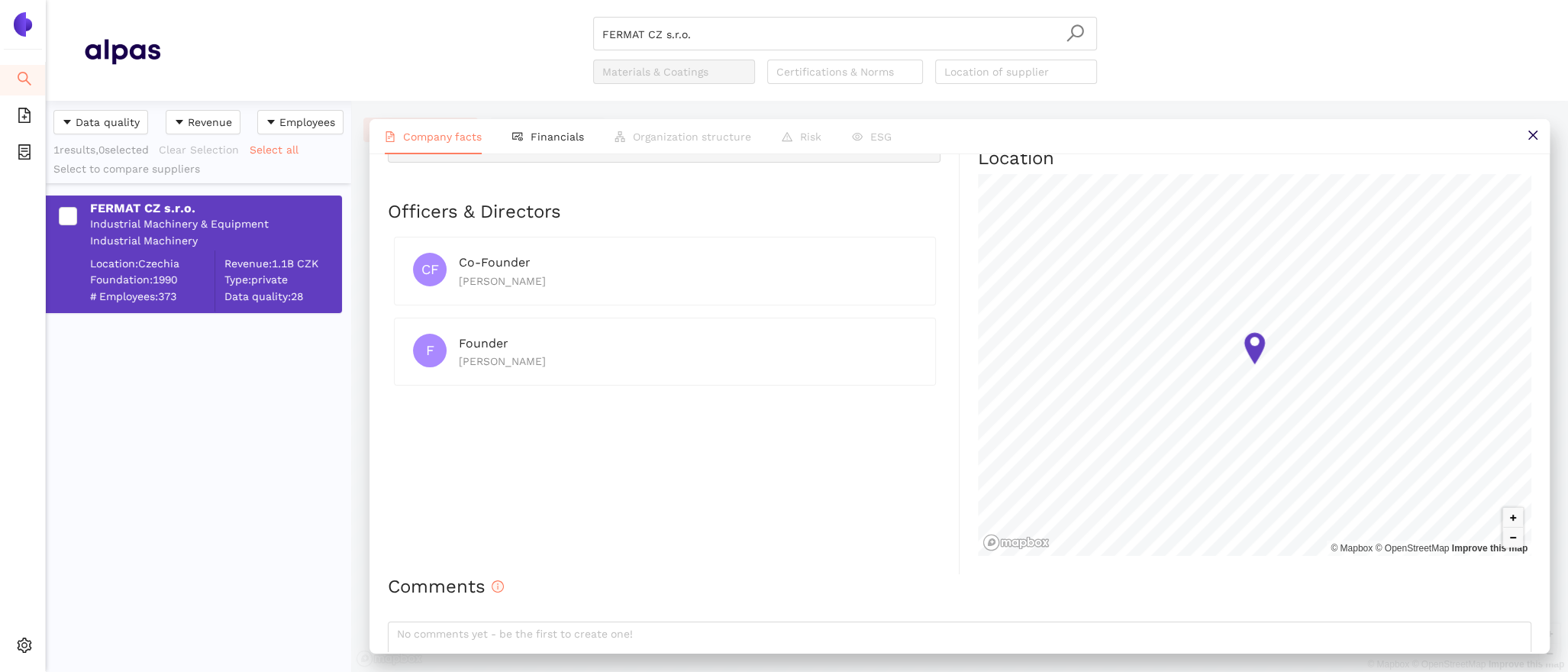
scroll to position [690, 0]
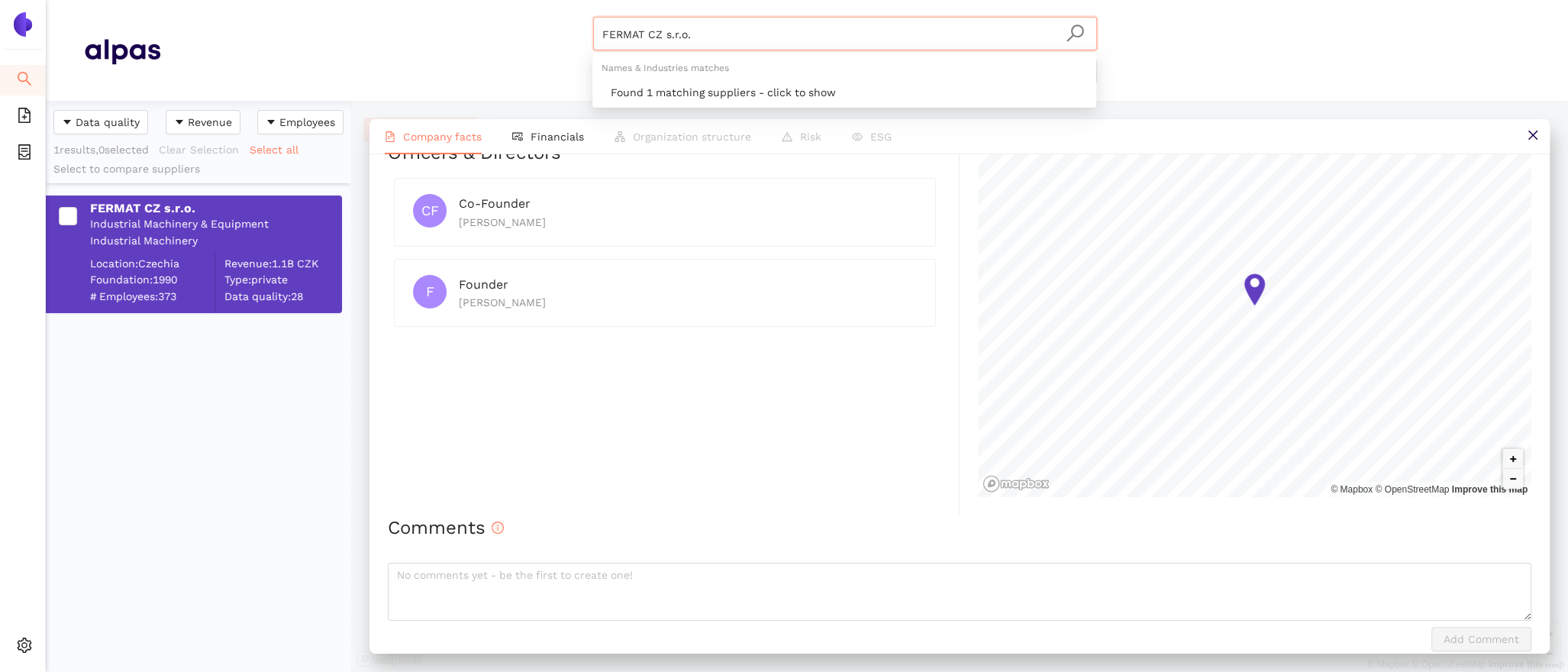
drag, startPoint x: 733, startPoint y: 35, endPoint x: 443, endPoint y: 3, distance: 291.8
click at [466, 9] on header "FERMAT CZ s.r.o. Materials & Coatings Certifications & Norms Location of suppli…" at bounding box center [807, 50] width 1522 height 101
paste input "[PERSON_NAME] & [PERSON_NAME] GmbH"
click at [676, 97] on div "Found 1 matching suppliers - click to show" at bounding box center [849, 92] width 477 height 17
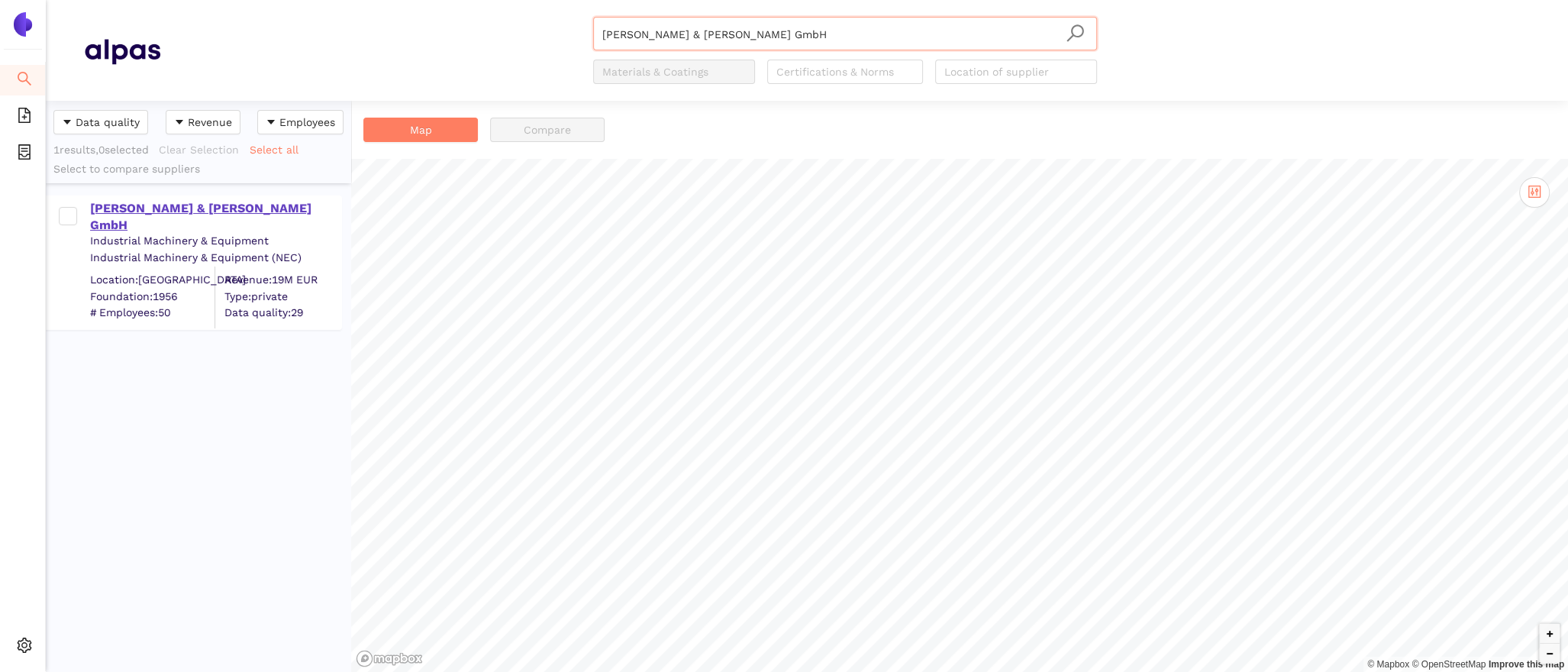
type input "[PERSON_NAME] & [PERSON_NAME] GmbH"
click at [190, 212] on div "[PERSON_NAME] & [PERSON_NAME] GmbH" at bounding box center [215, 217] width 250 height 35
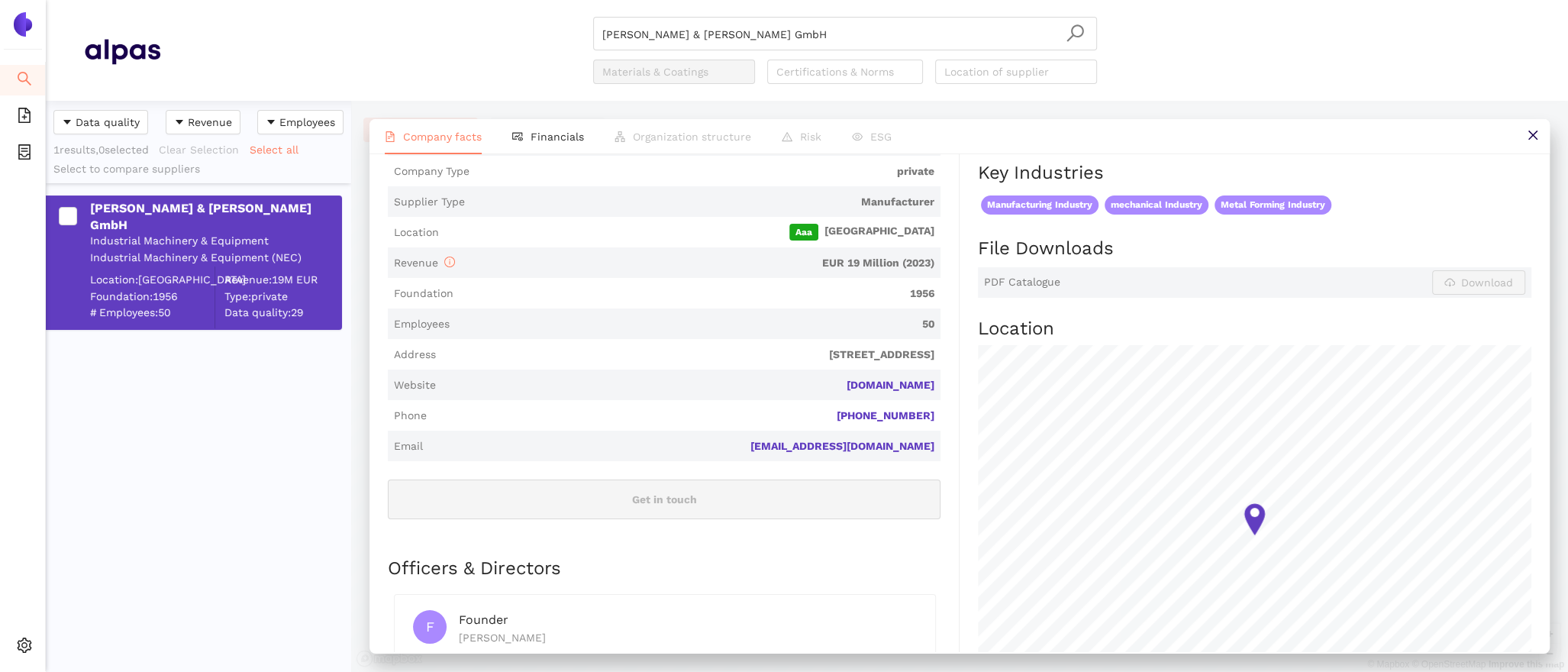
scroll to position [346, 0]
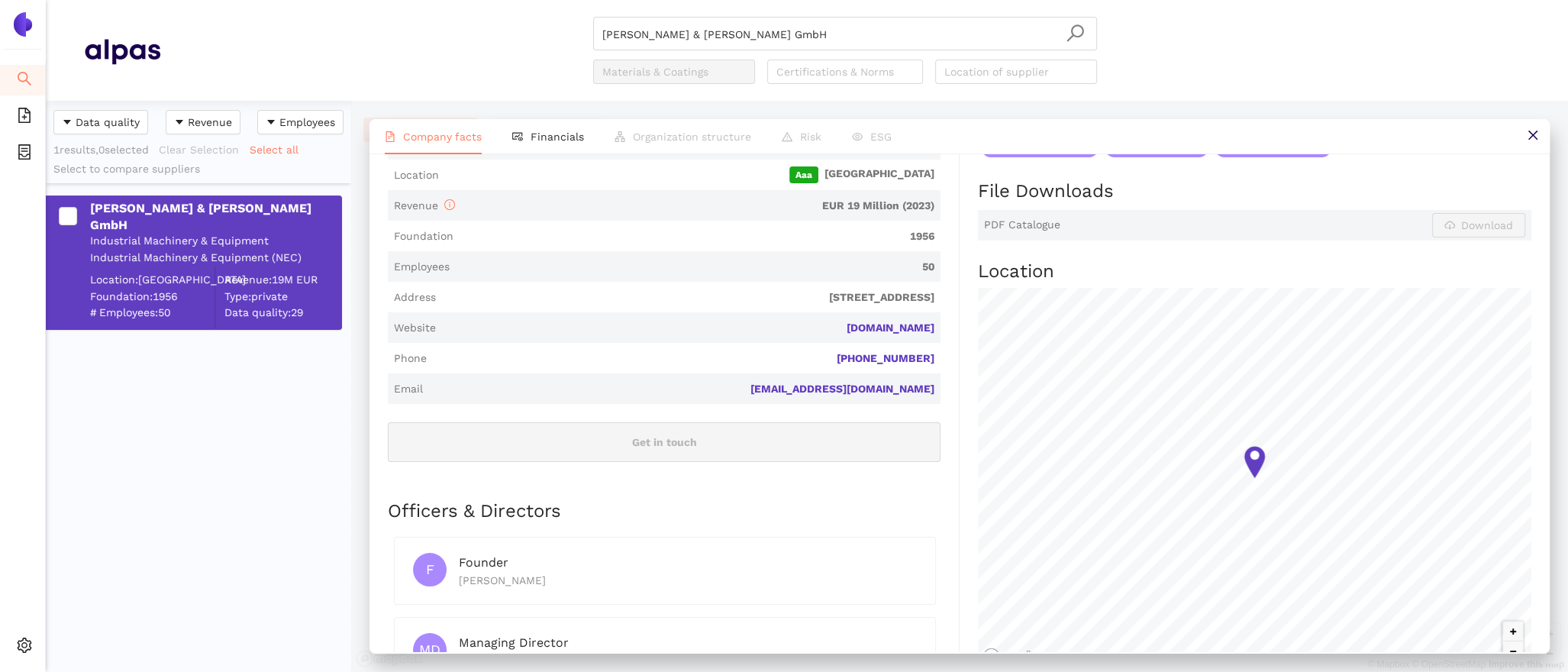
drag, startPoint x: 949, startPoint y: 311, endPoint x: 835, endPoint y: 306, distance: 114.1
click at [835, 307] on div "Industry Industrial Machinery & Equipment Company Description [PERSON_NAME] & […" at bounding box center [673, 317] width 572 height 809
copy link "[DOMAIN_NAME]"
